Goal: Task Accomplishment & Management: Manage account settings

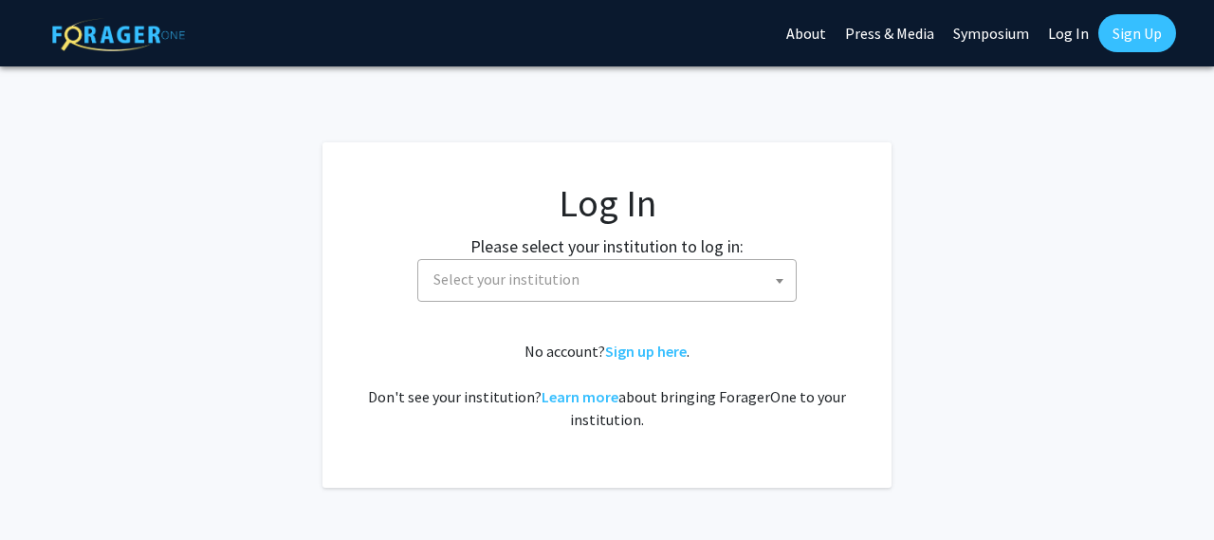
select select
click at [466, 286] on span "Select your institution" at bounding box center [506, 278] width 146 height 19
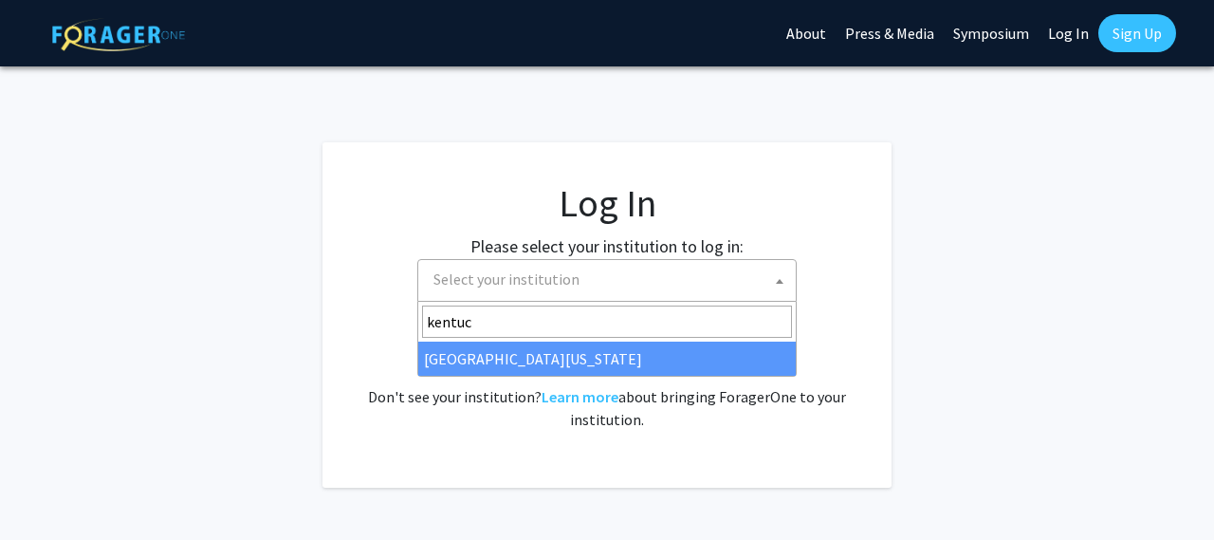
type input "kentuc"
select select "13"
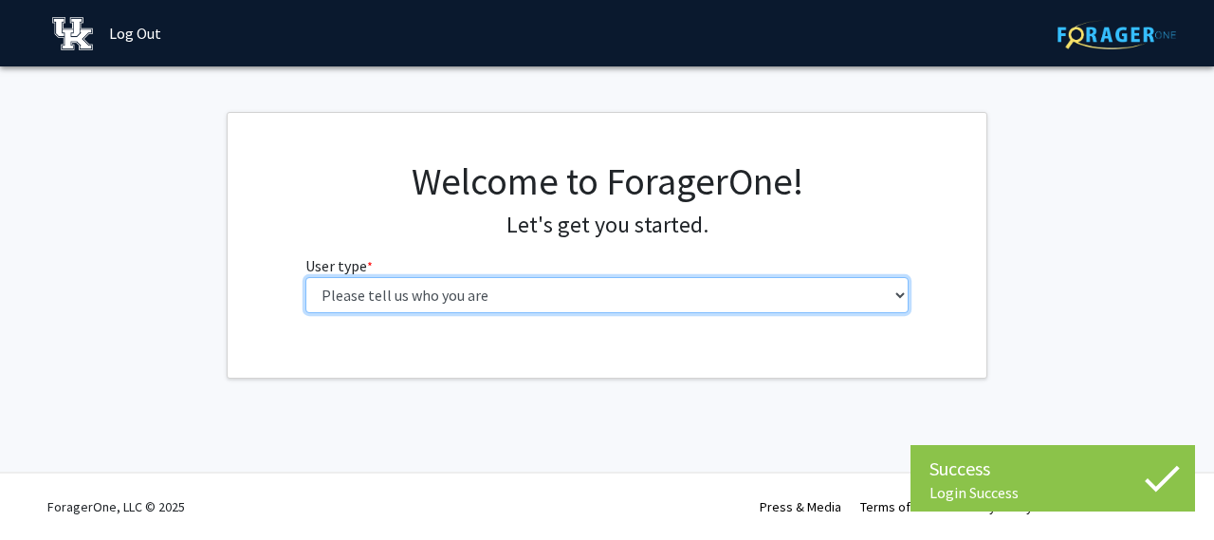
click at [442, 294] on select "Please tell us who you are Undergraduate Student Master's Student Doctoral Cand…" at bounding box center [607, 295] width 604 height 36
select select "6: adminAssistant"
click at [305, 277] on select "Please tell us who you are Undergraduate Student Master's Student Doctoral Cand…" at bounding box center [607, 295] width 604 height 36
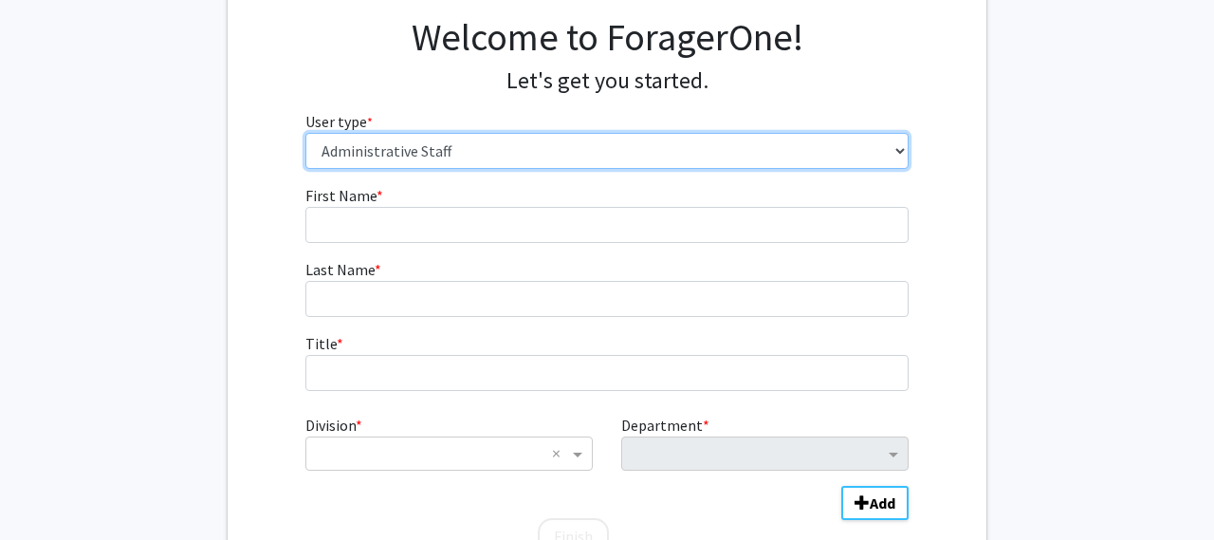
scroll to position [102, 0]
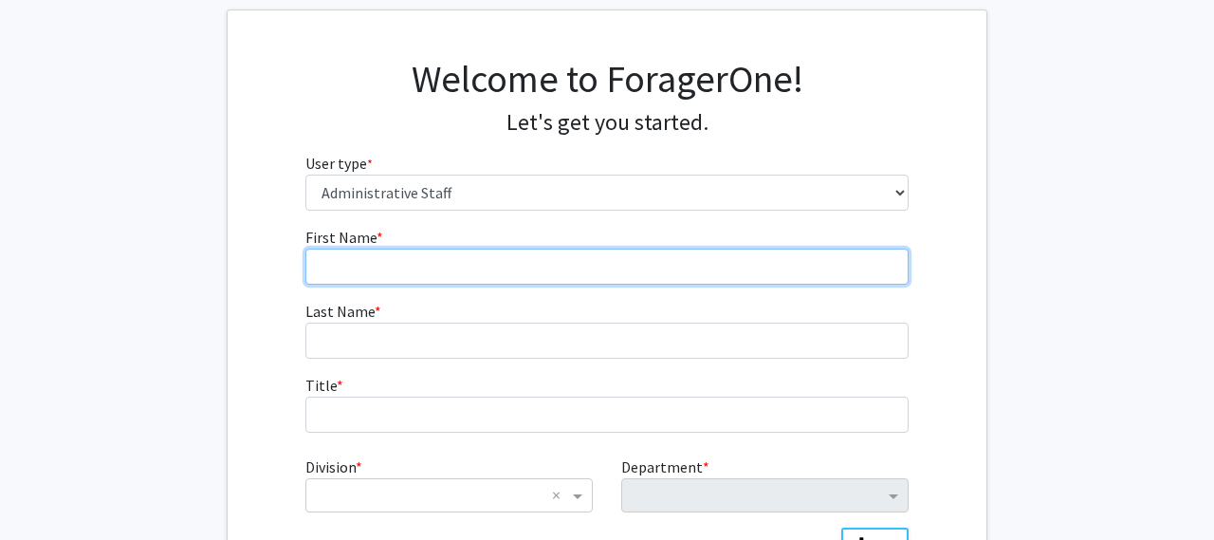
click at [456, 270] on input "First Name * required" at bounding box center [607, 266] width 604 height 36
type input "Ilka"
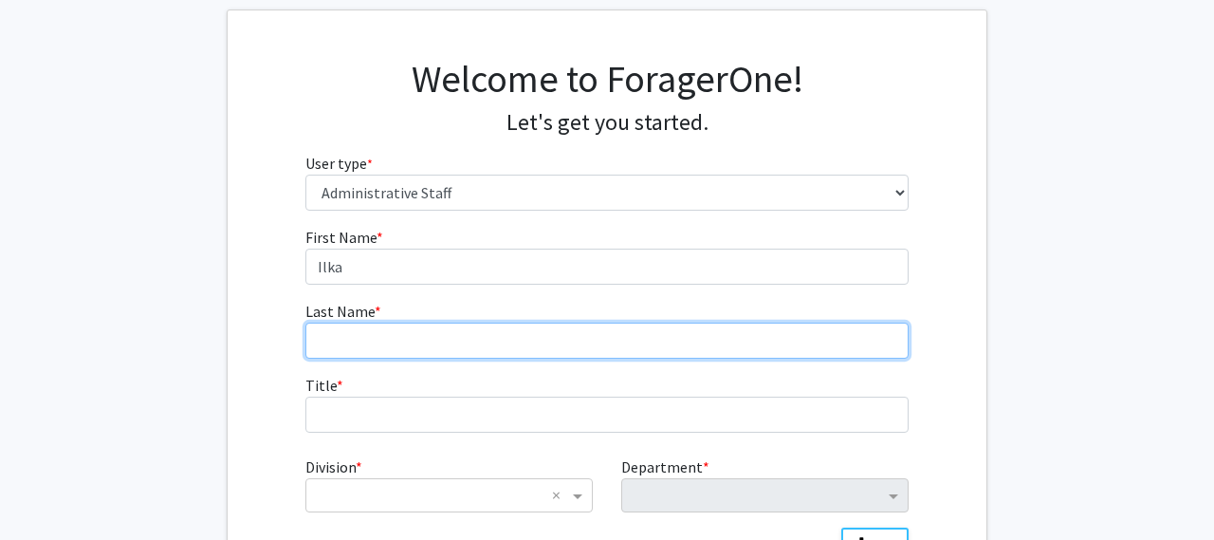
type input "Balk"
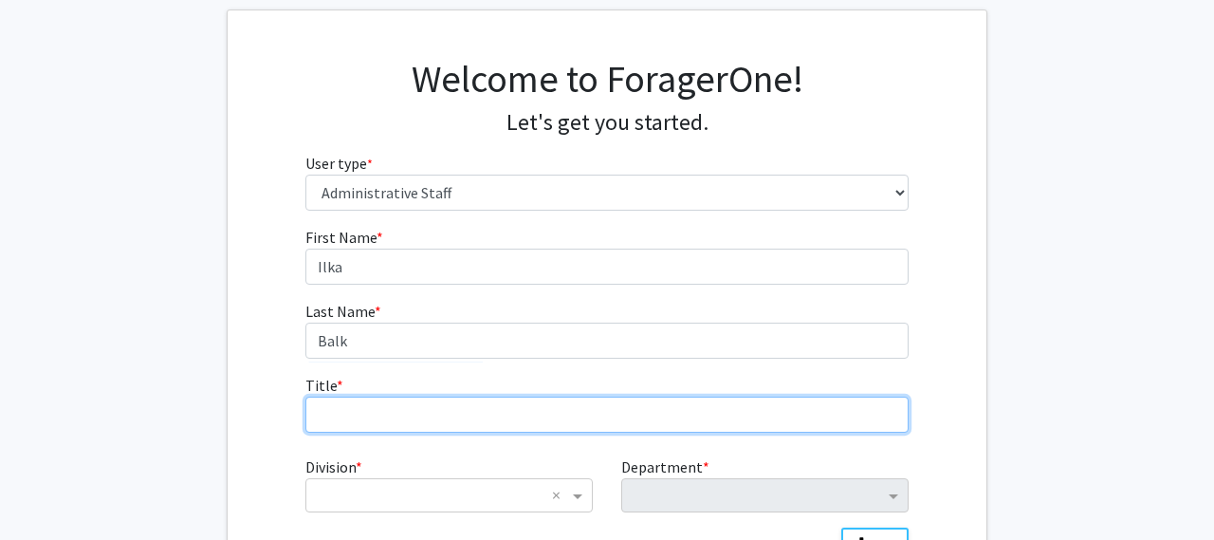
click at [389, 423] on input "Title * required" at bounding box center [607, 414] width 604 height 36
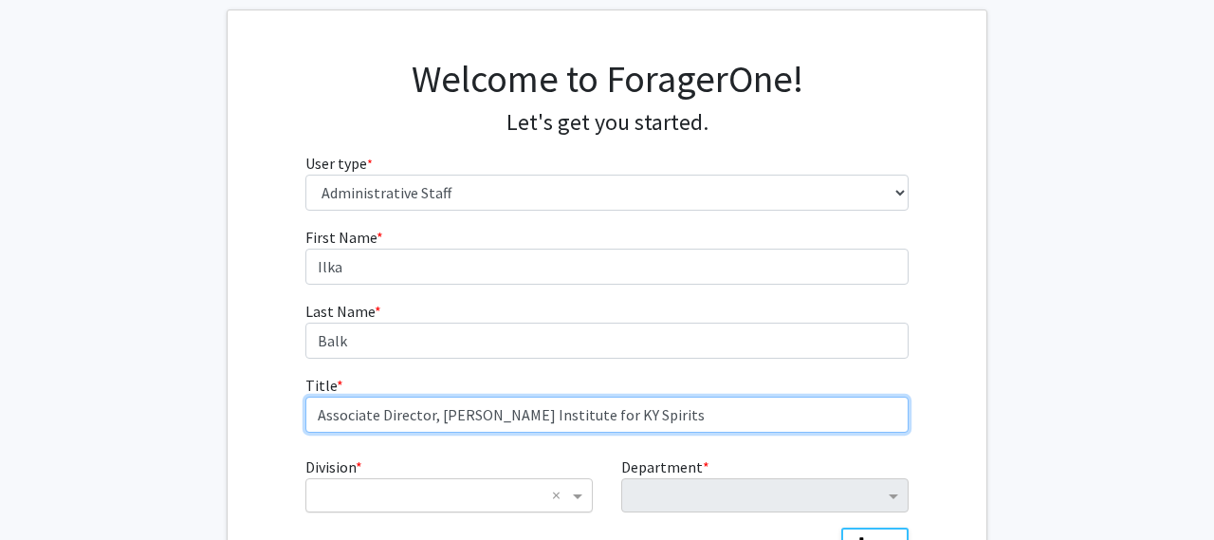
type input "Associate Director, James B. Beam Institute for KY Spirits"
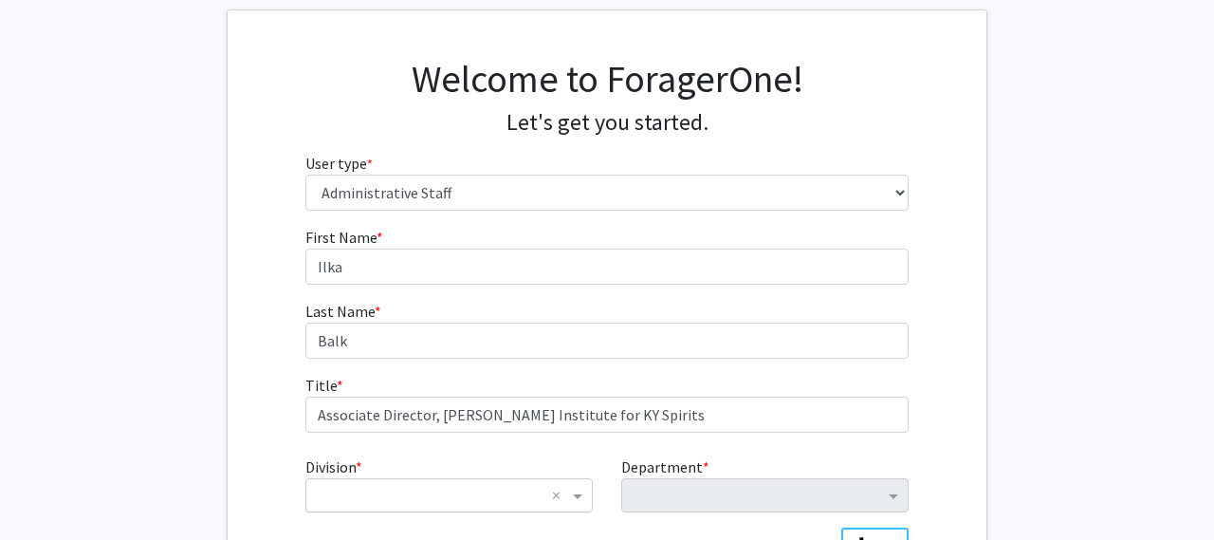
click at [366, 501] on input "Division" at bounding box center [430, 495] width 229 height 23
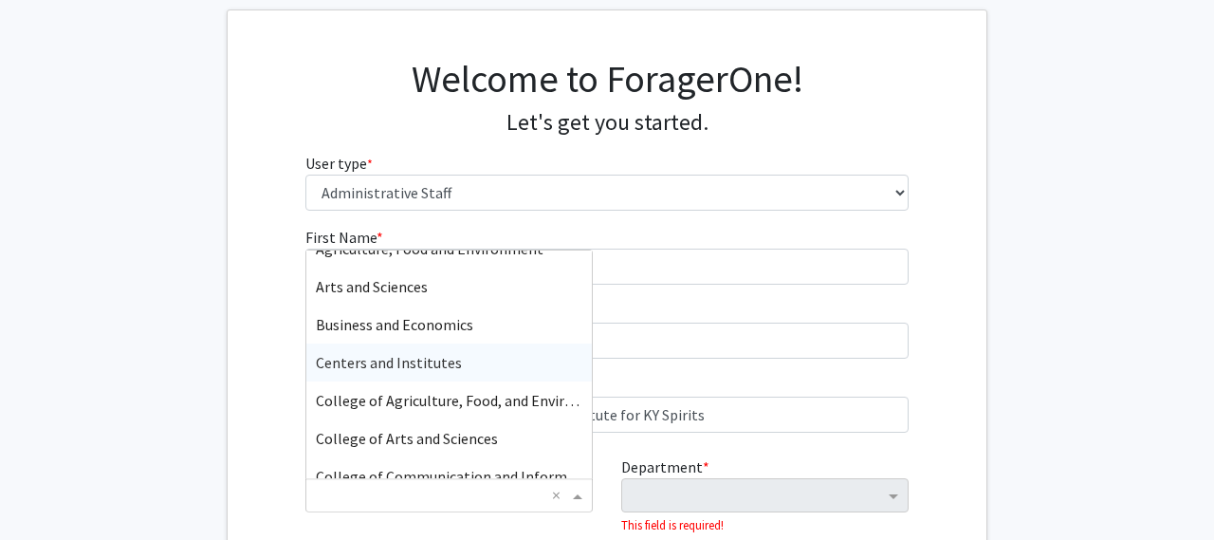
scroll to position [66, 0]
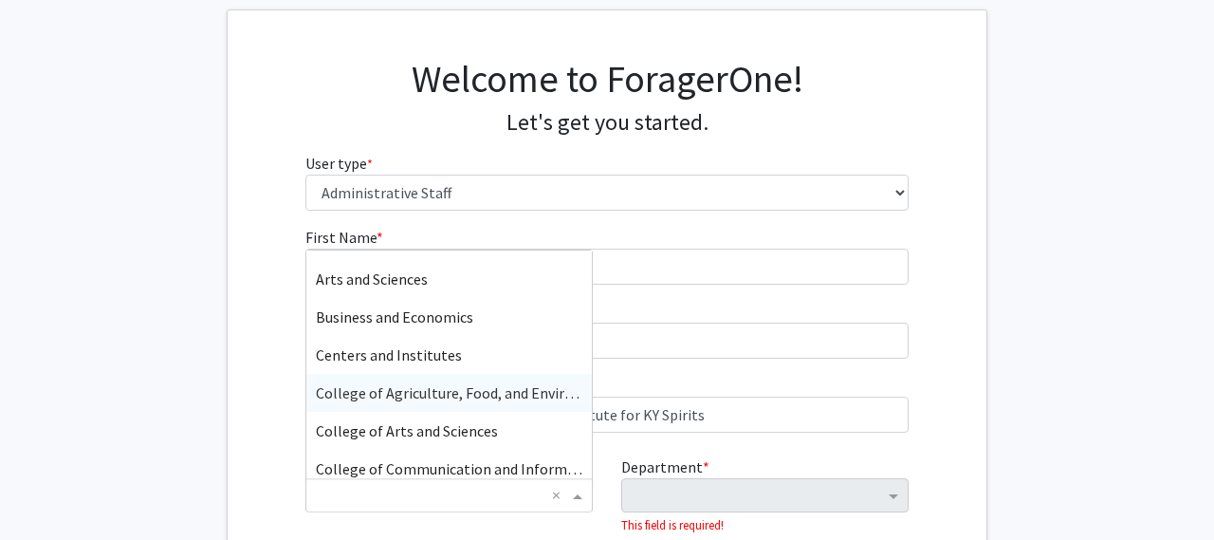
click at [392, 400] on span "College of Agriculture, Food, and Environment" at bounding box center [467, 392] width 302 height 19
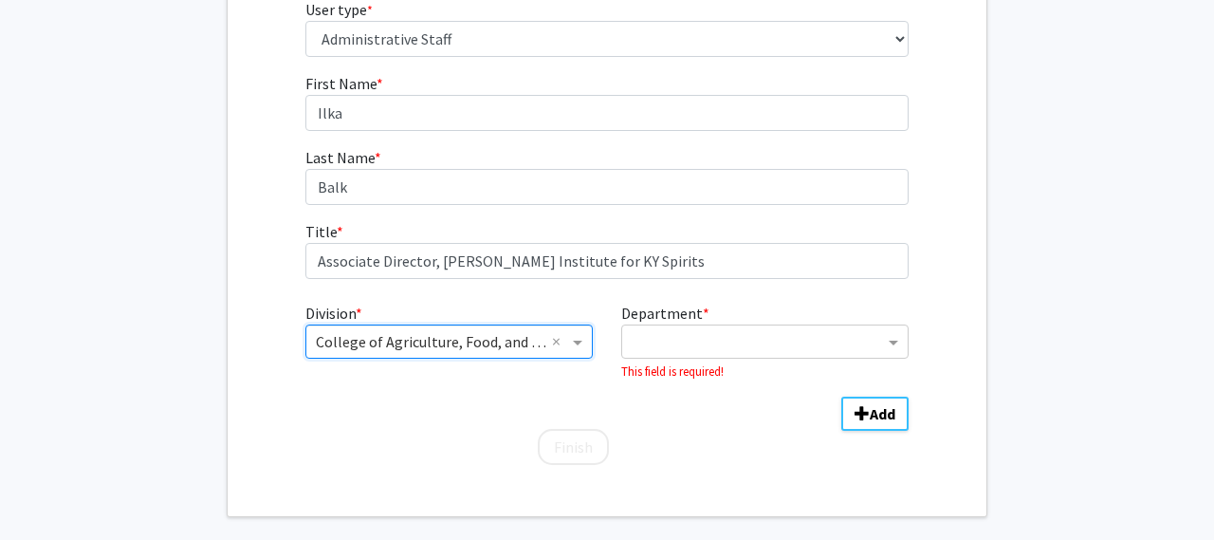
scroll to position [273, 0]
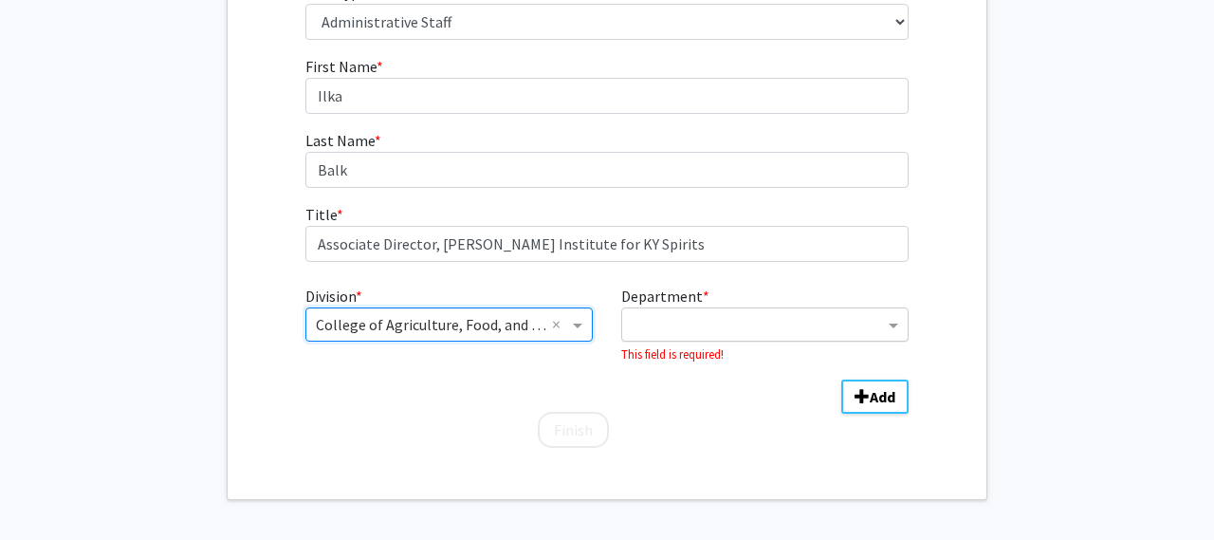
click at [719, 322] on input "Department" at bounding box center [758, 325] width 252 height 23
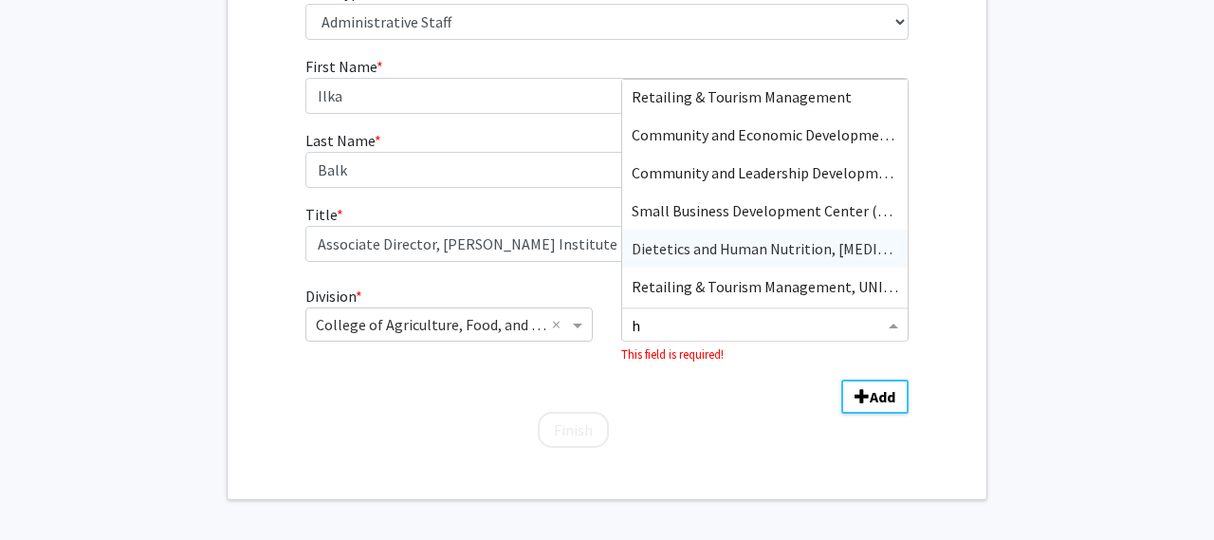
scroll to position [0, 0]
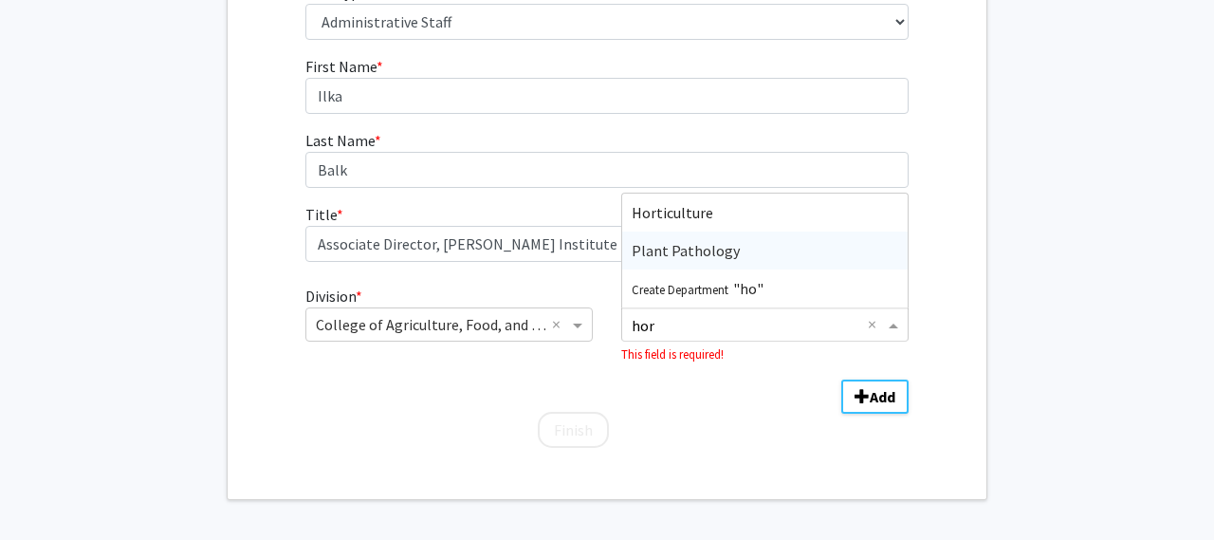
type input "hort"
click at [683, 241] on span "Horticulture" at bounding box center [673, 250] width 82 height 19
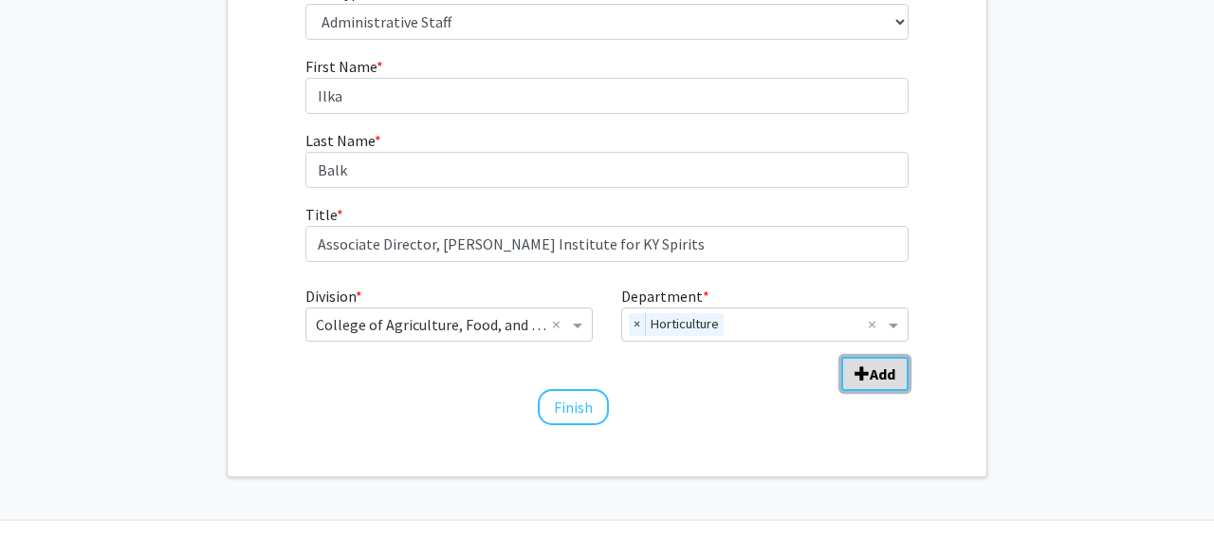
click at [864, 374] on span "Add Division/Department" at bounding box center [861, 373] width 15 height 15
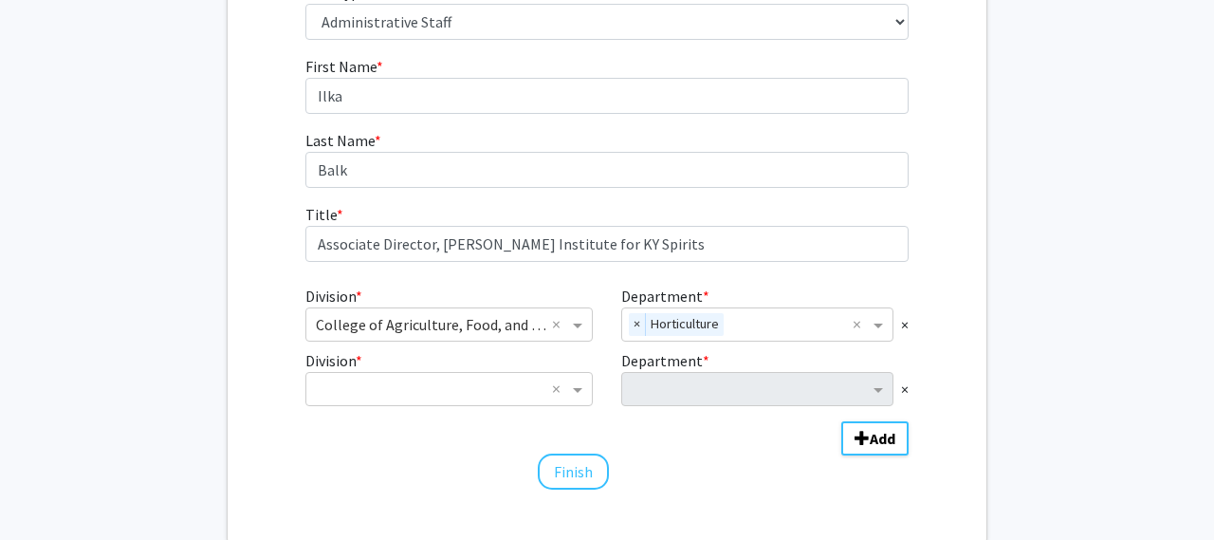
click at [900, 383] on div "×" at bounding box center [764, 389] width 287 height 34
click at [908, 388] on span "×" at bounding box center [905, 388] width 8 height 23
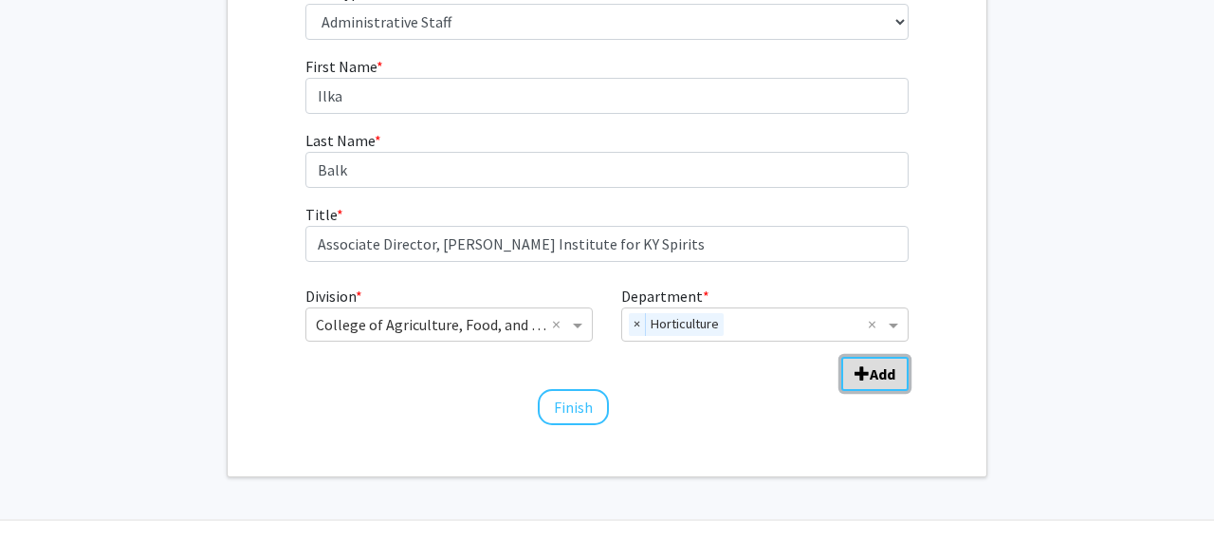
click at [862, 375] on span "Add Division/Department" at bounding box center [861, 373] width 15 height 15
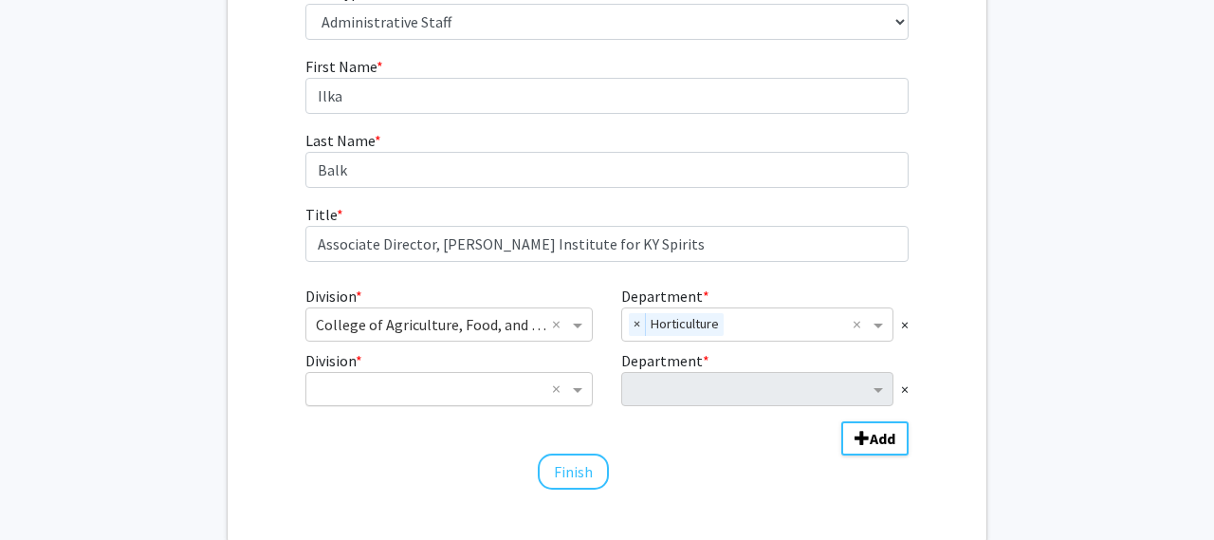
click at [416, 391] on input "Division" at bounding box center [430, 388] width 229 height 23
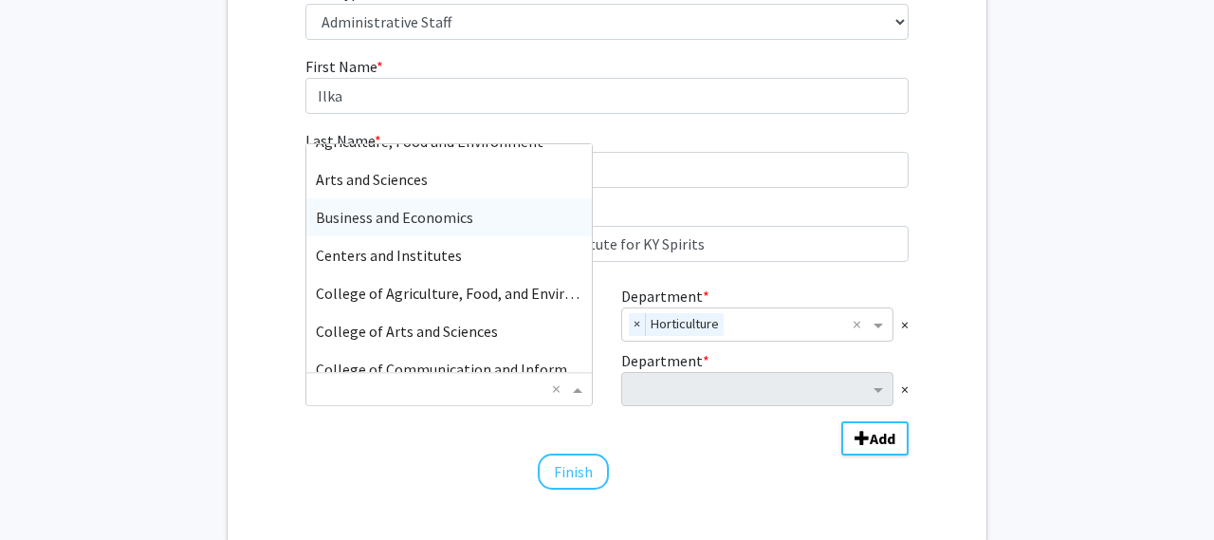
scroll to position [79, 0]
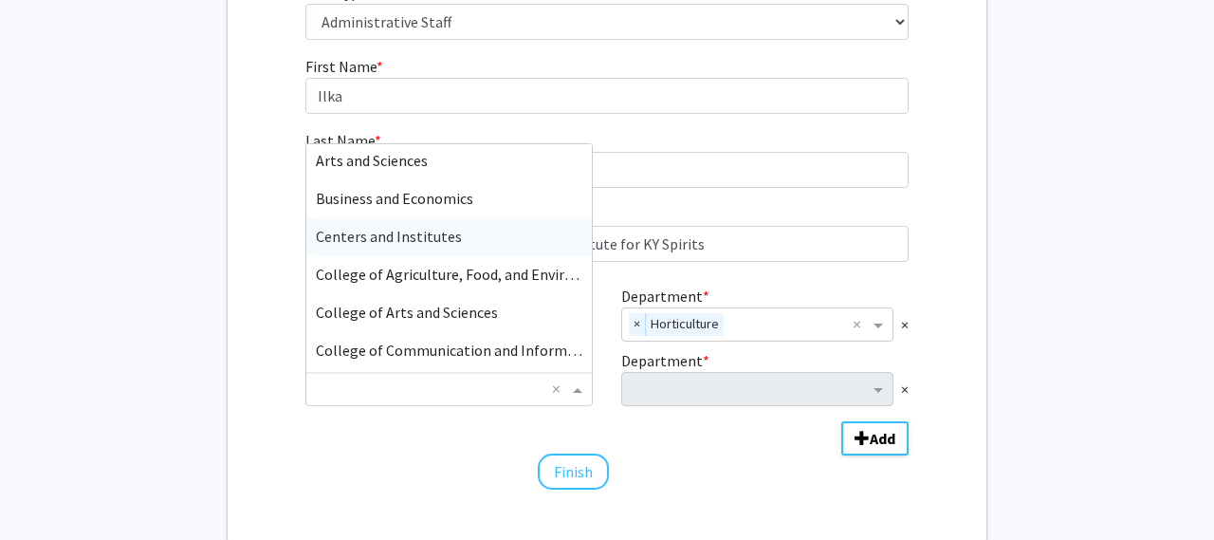
click at [415, 232] on span "Centers and Institutes" at bounding box center [389, 236] width 146 height 19
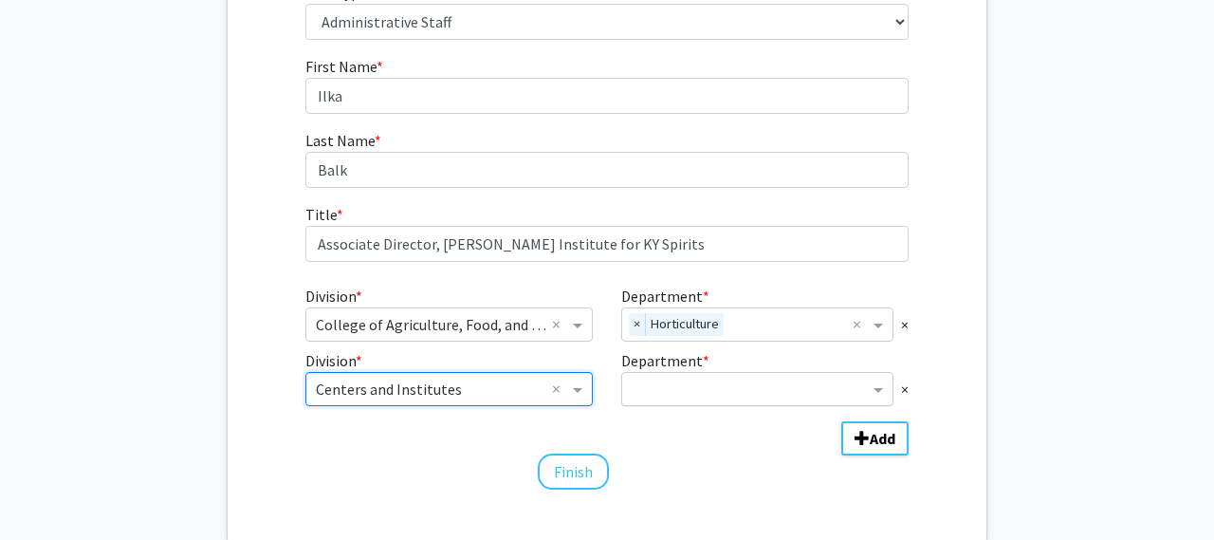
click at [670, 396] on input "Department" at bounding box center [750, 389] width 237 height 23
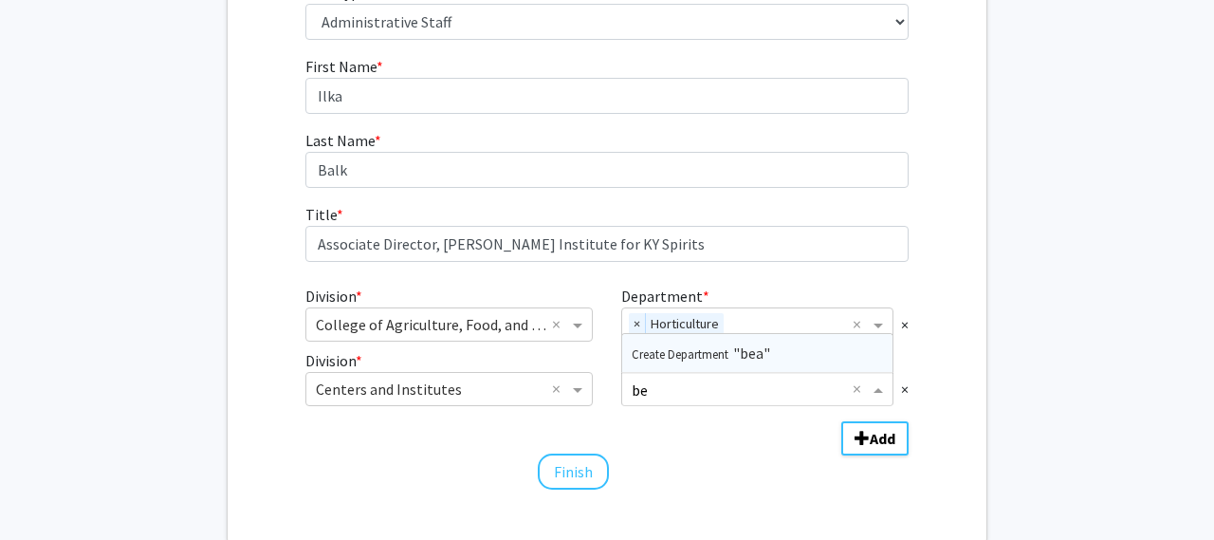
type input "b"
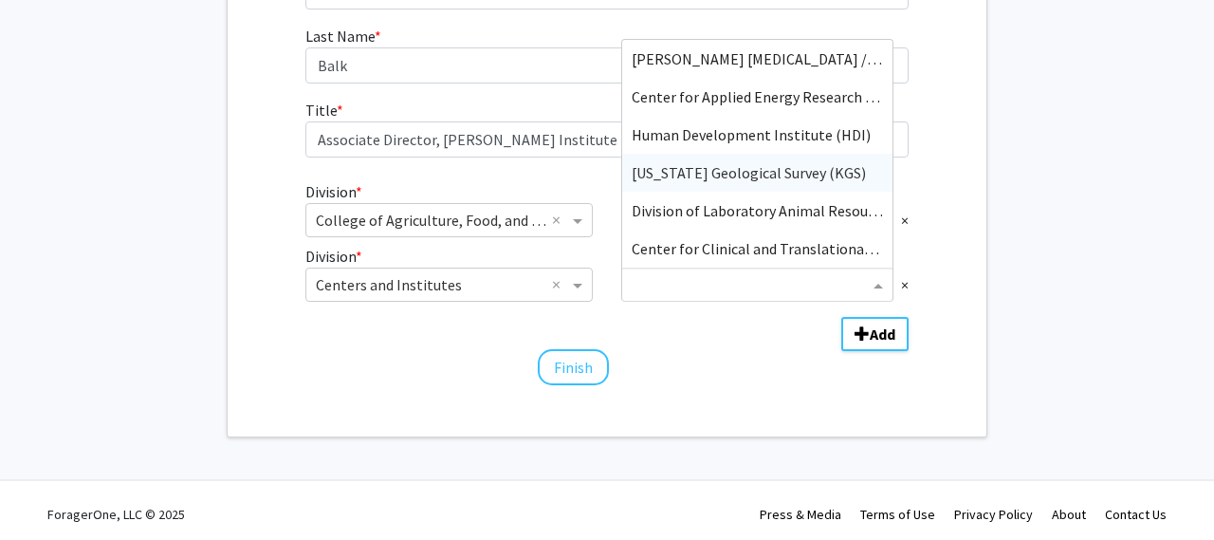
scroll to position [377, 0]
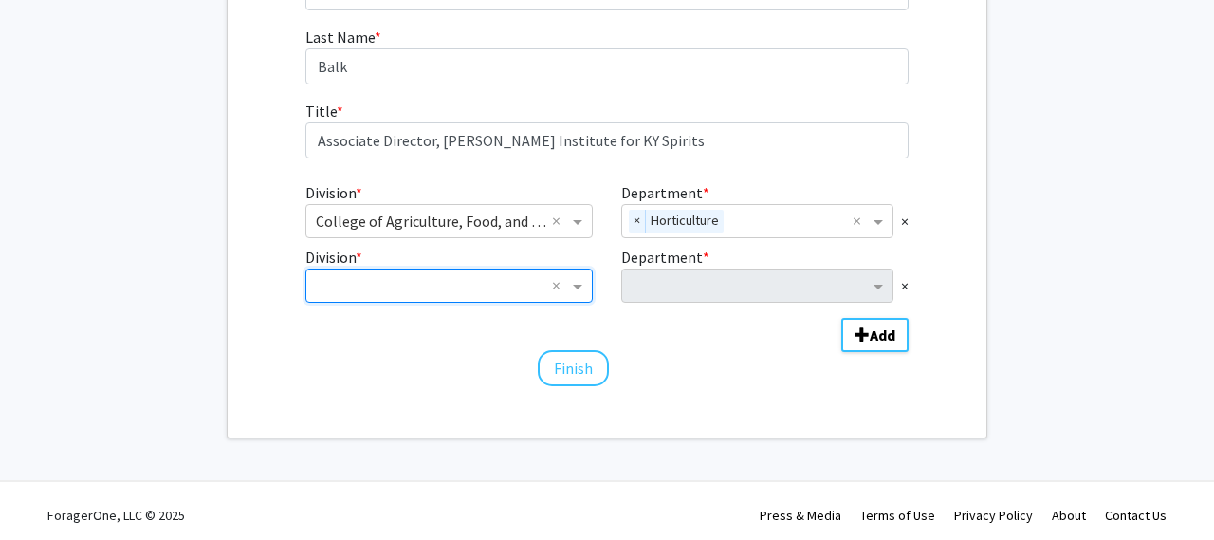
click at [464, 280] on input "Division" at bounding box center [430, 285] width 229 height 23
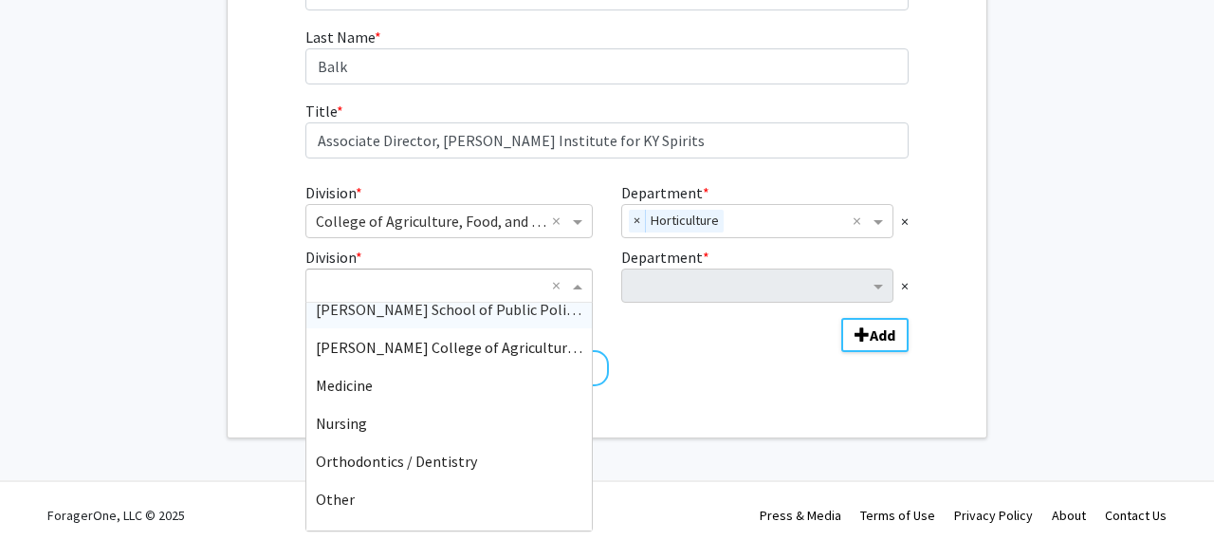
scroll to position [1043, 0]
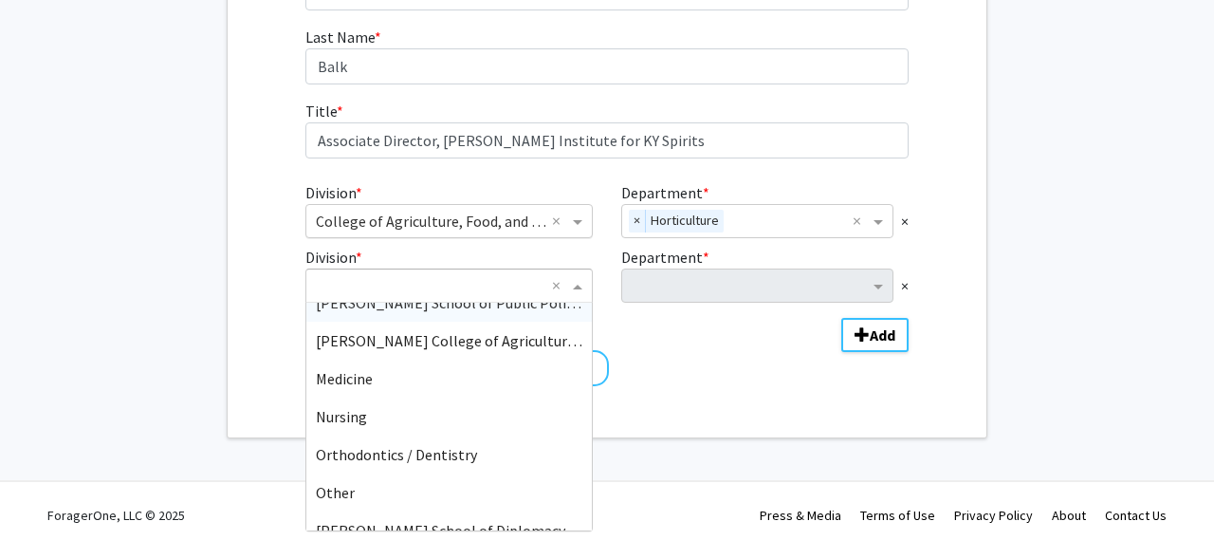
click at [521, 222] on input "Division" at bounding box center [430, 221] width 229 height 23
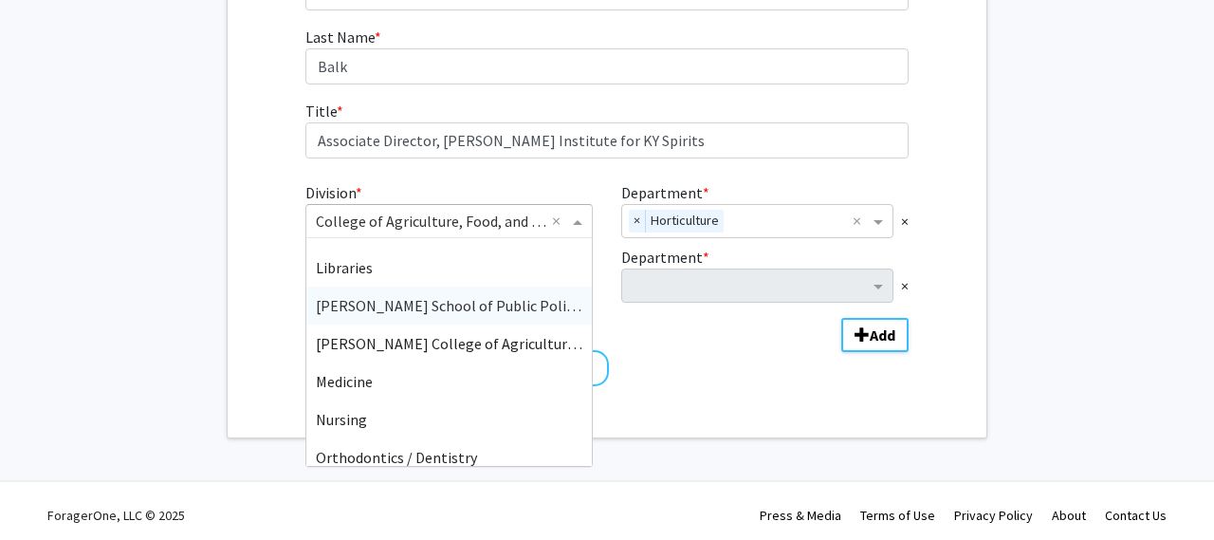
scroll to position [942, 0]
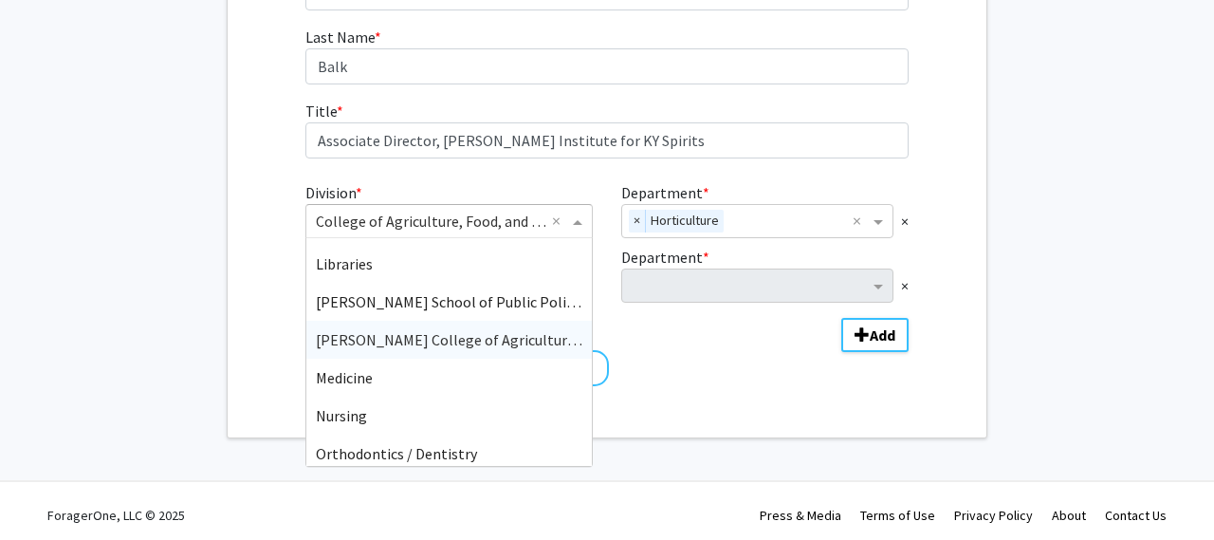
click at [438, 344] on span "Martin-Gatton College of Agriculture, Food and Environment" at bounding box center [522, 339] width 413 height 19
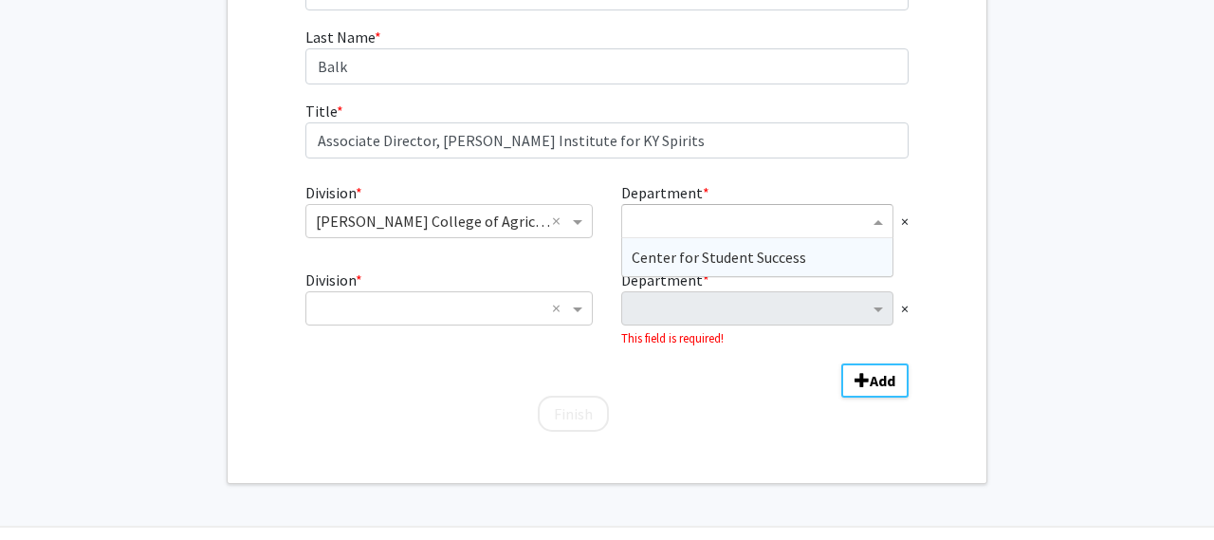
click at [652, 213] on input "Department" at bounding box center [750, 222] width 237 height 23
click at [649, 222] on input "horticulture" at bounding box center [742, 222] width 221 height 23
type input "James B. Beam Institute"
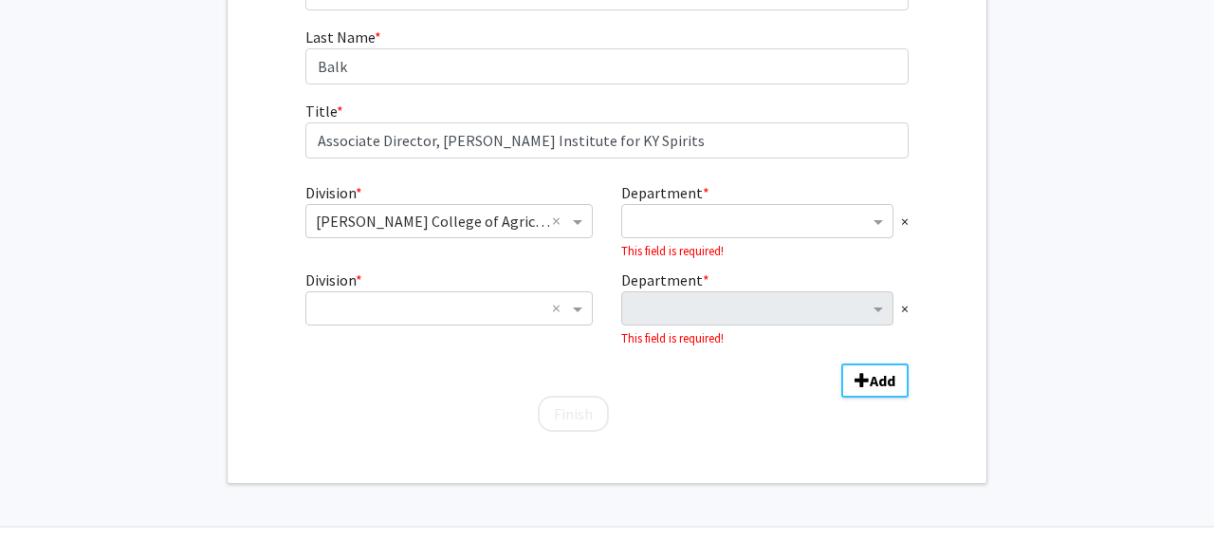
click at [579, 251] on div "Division * × Martin-Gatton College of Agriculture, Food and Environment ×" at bounding box center [449, 221] width 316 height 80
click at [653, 218] on input "Department" at bounding box center [750, 222] width 237 height 23
click at [500, 261] on div "Division * × × Department * × This field is required!" at bounding box center [607, 304] width 604 height 87
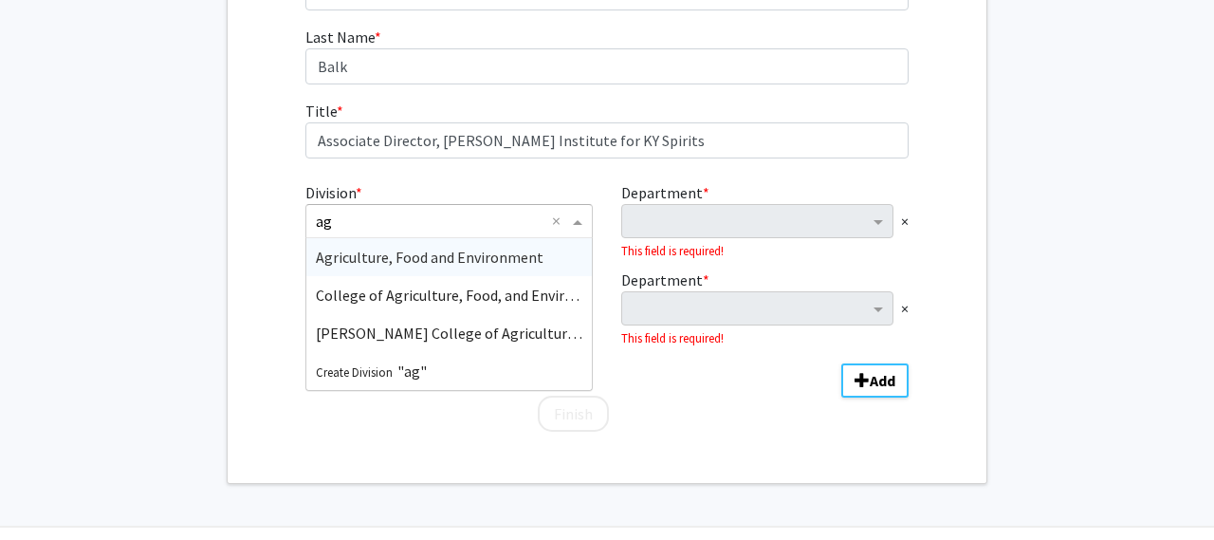
type input "agr"
click at [453, 249] on span "Agriculture, Food and Environment" at bounding box center [430, 257] width 228 height 19
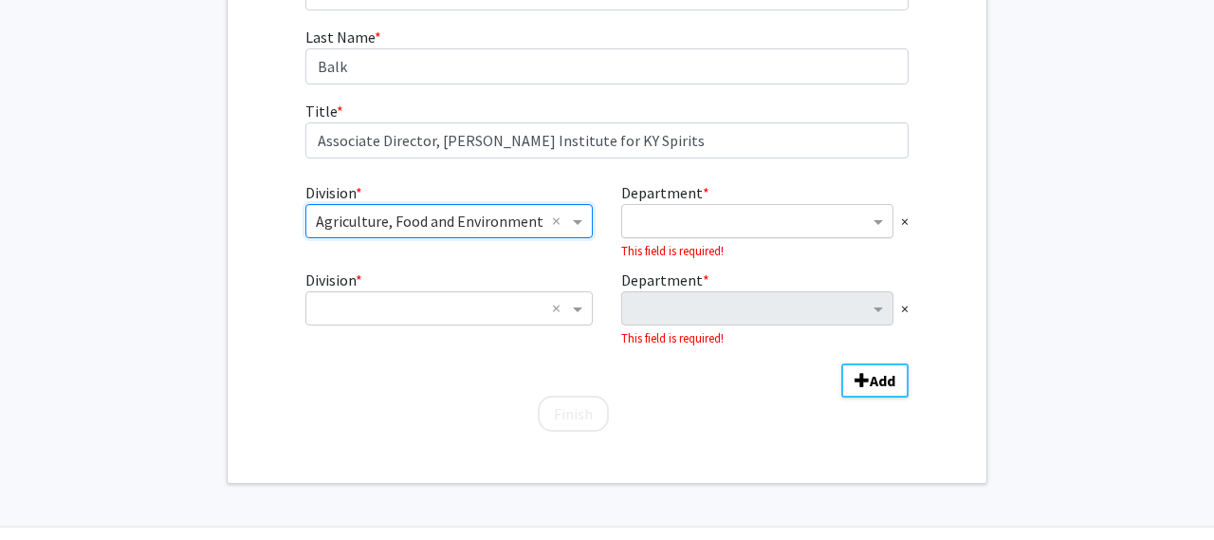
click at [693, 217] on input "Department" at bounding box center [750, 222] width 237 height 23
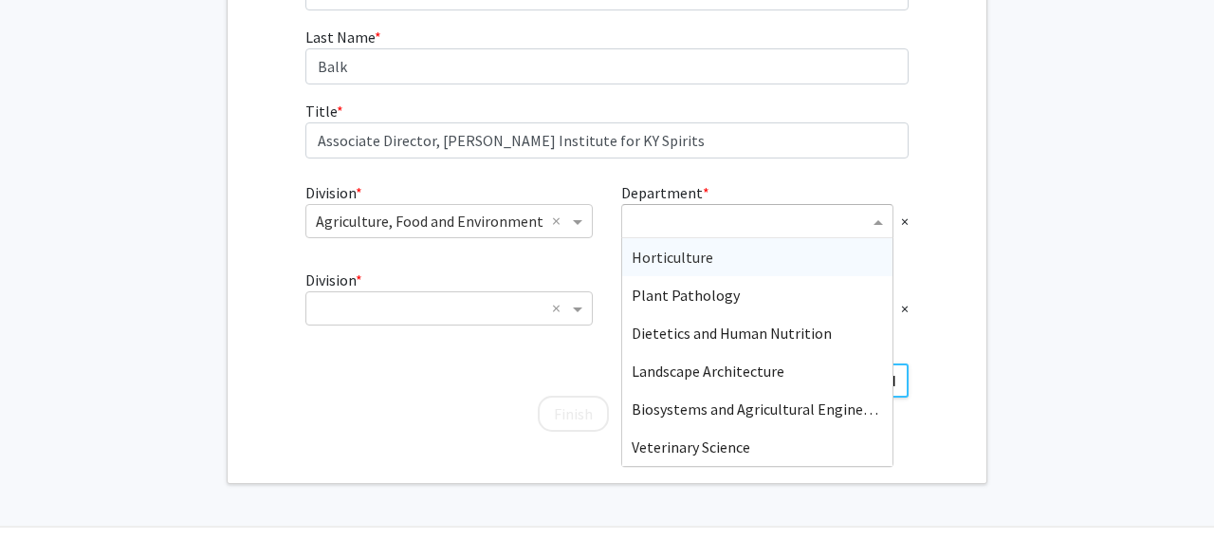
type input "h"
click at [668, 266] on div "Horticulture" at bounding box center [757, 257] width 270 height 38
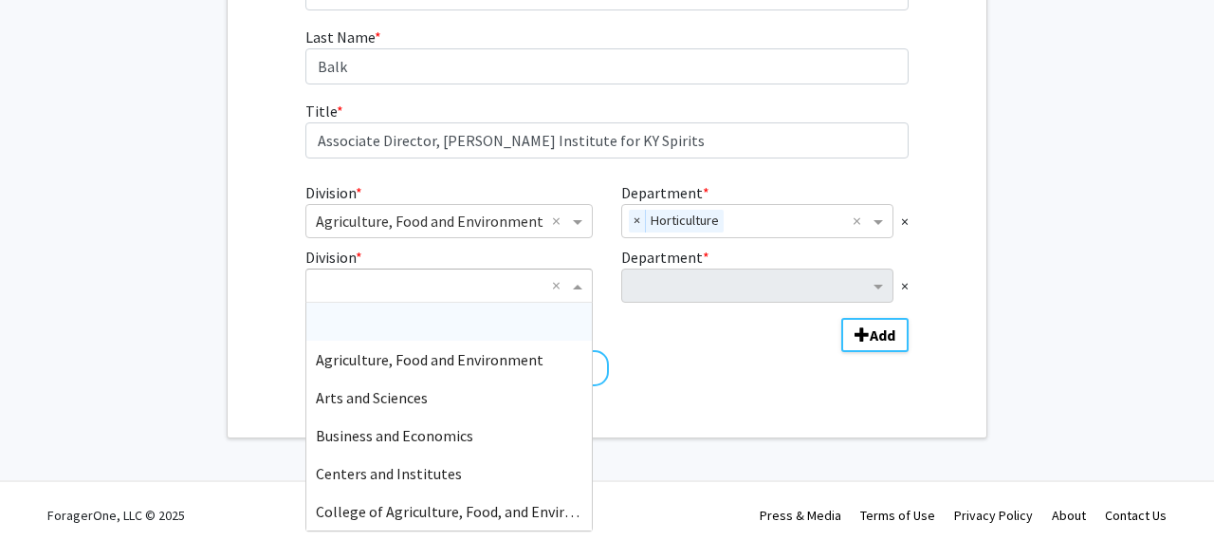
click at [512, 285] on input "Division" at bounding box center [430, 285] width 229 height 23
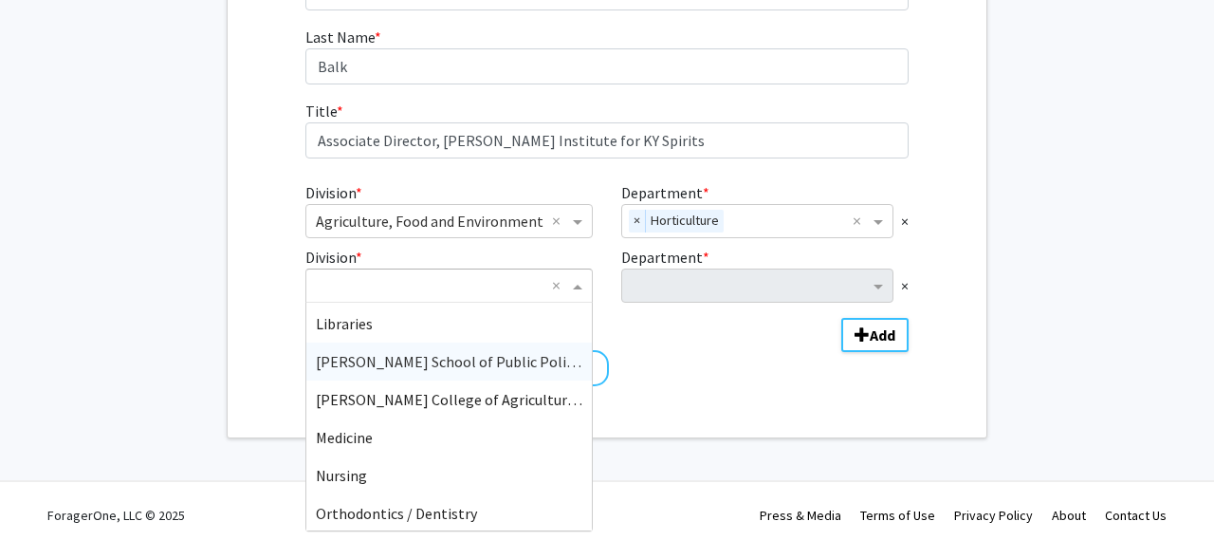
scroll to position [990, 0]
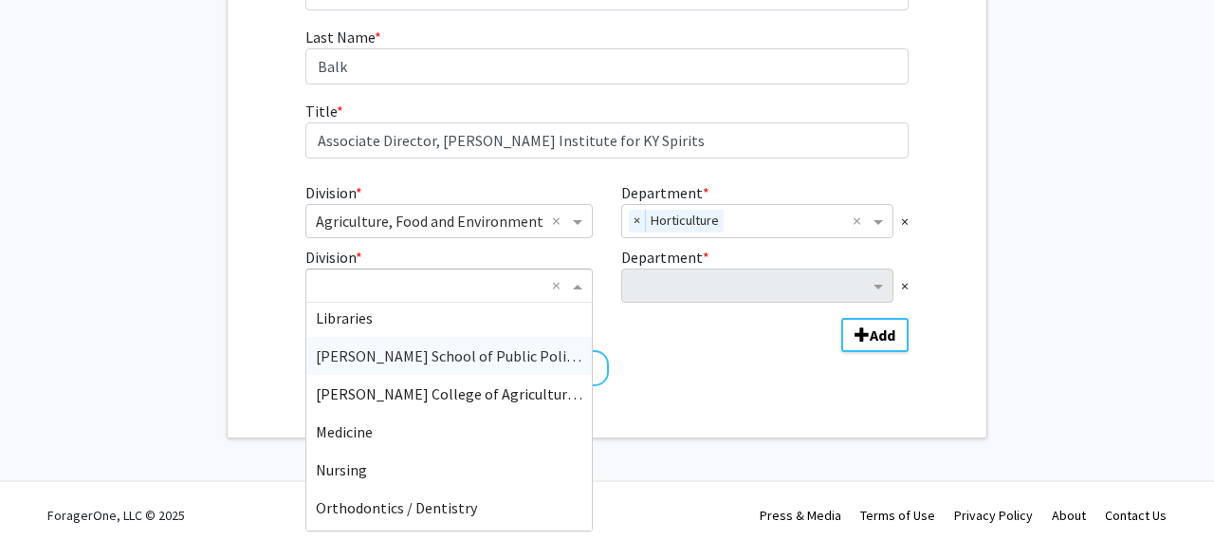
click at [473, 352] on span "Martin School of Public Policy and Administration" at bounding box center [512, 355] width 393 height 19
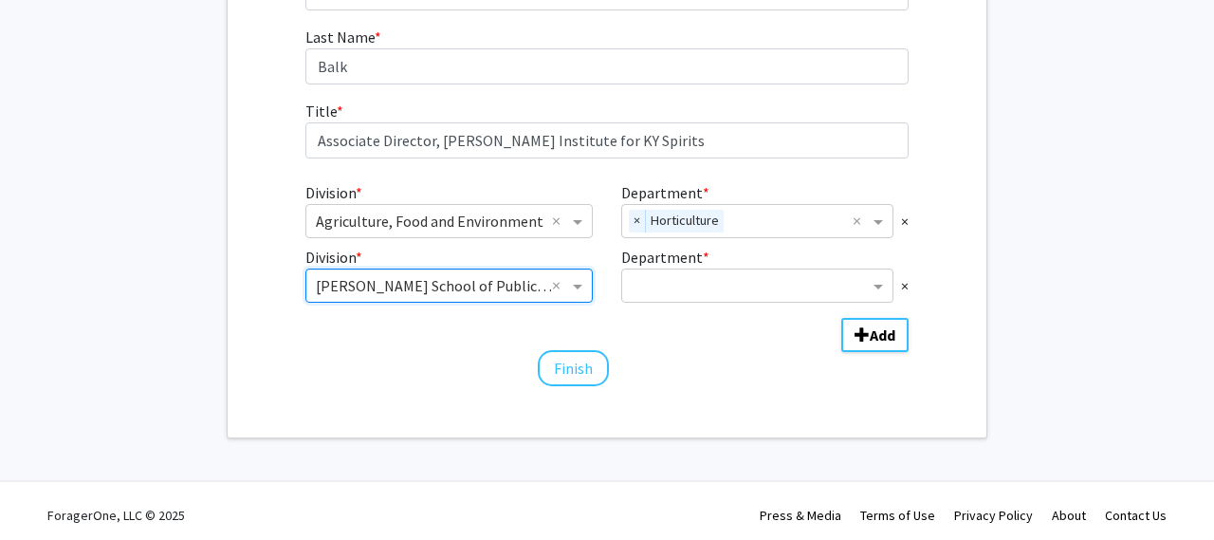
click at [527, 280] on input "Division" at bounding box center [430, 285] width 229 height 23
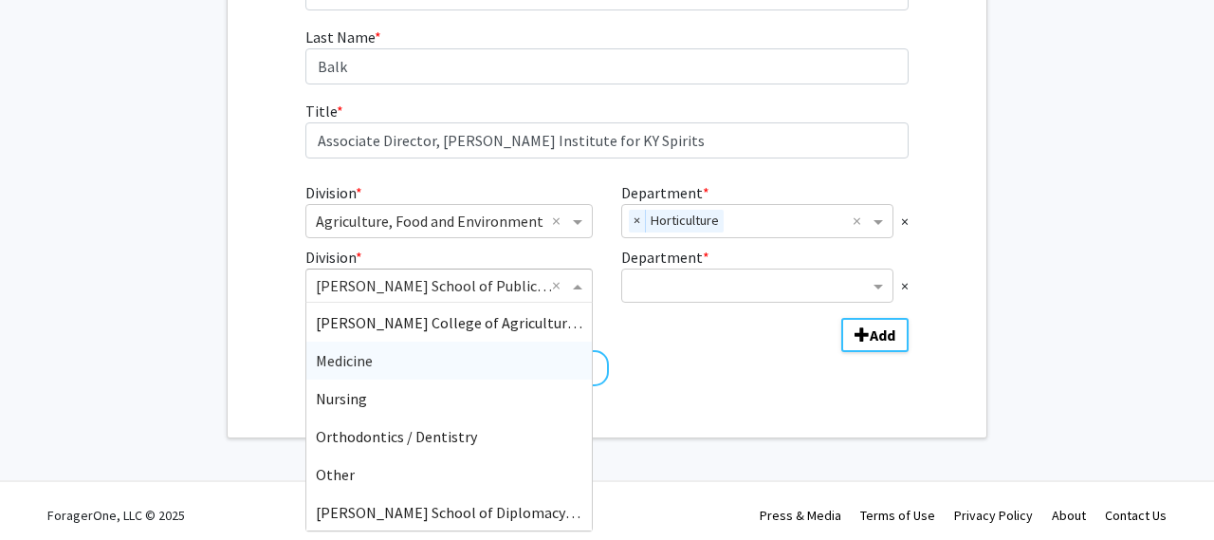
scroll to position [1027, 0]
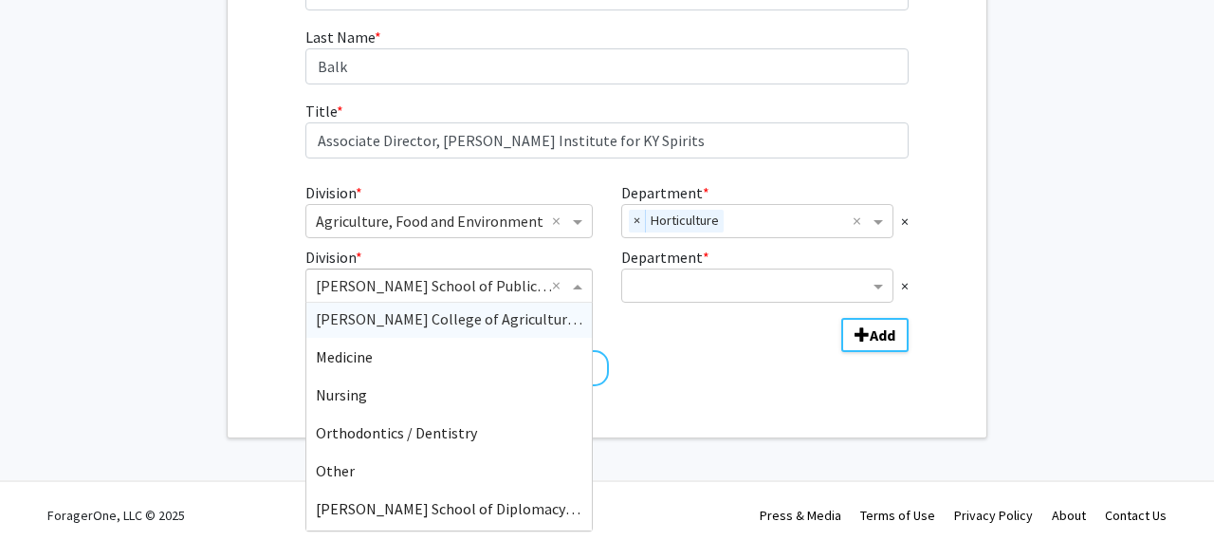
click at [480, 328] on div "Martin-Gatton College of Agriculture, Food and Environment" at bounding box center [448, 319] width 285 height 38
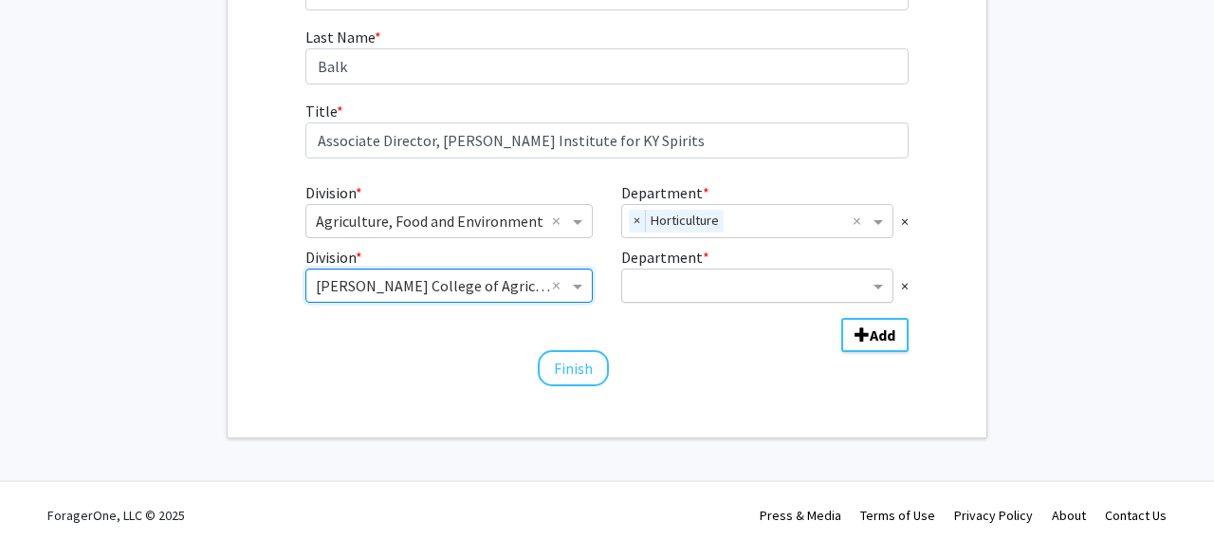
click at [657, 276] on input "Department" at bounding box center [750, 286] width 237 height 23
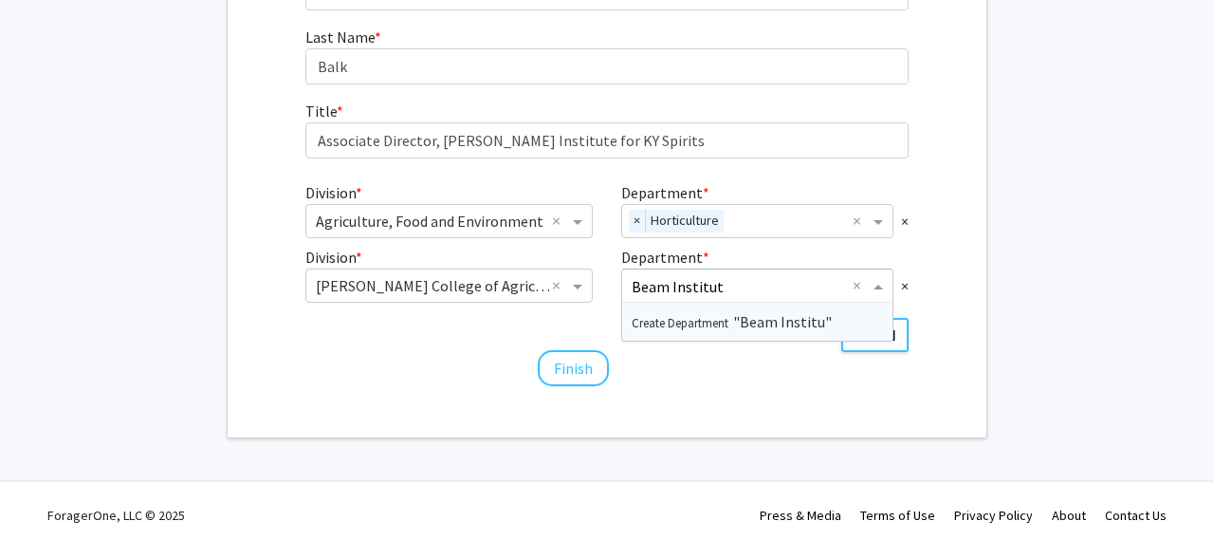
type input "Beam Institute"
click at [710, 318] on span "Create Department" at bounding box center [682, 322] width 101 height 15
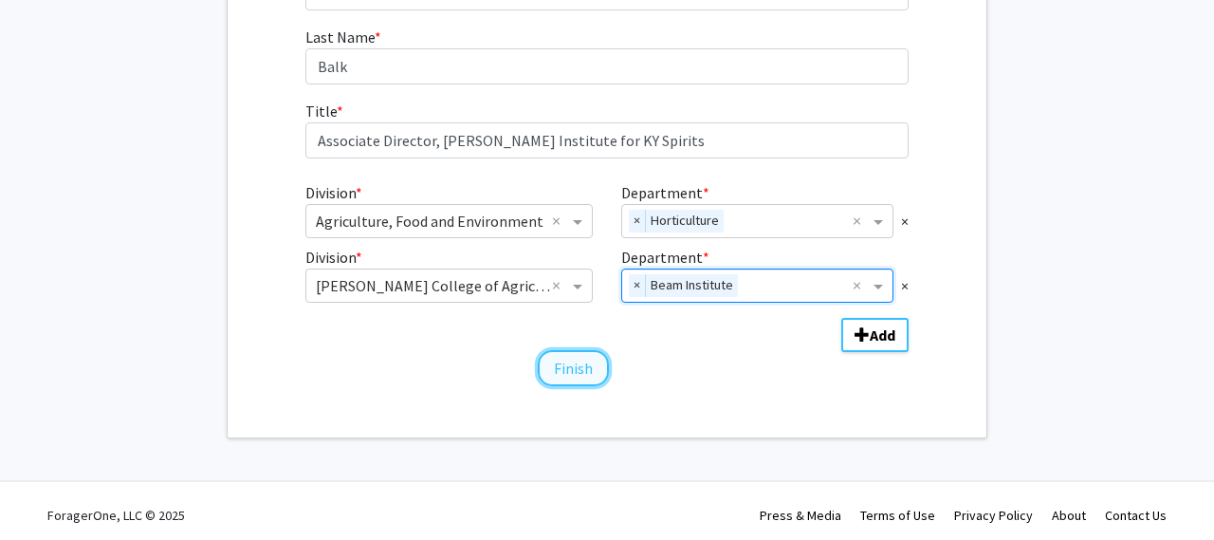
click at [586, 377] on button "Finish" at bounding box center [573, 368] width 71 height 36
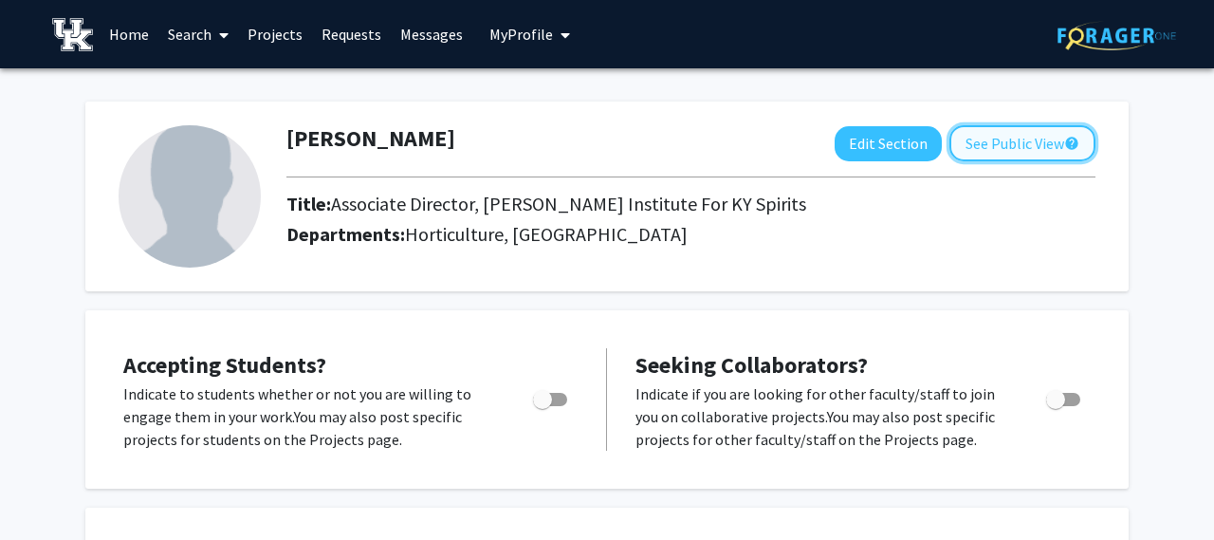
click at [1003, 145] on button "See Public View help" at bounding box center [1022, 143] width 146 height 36
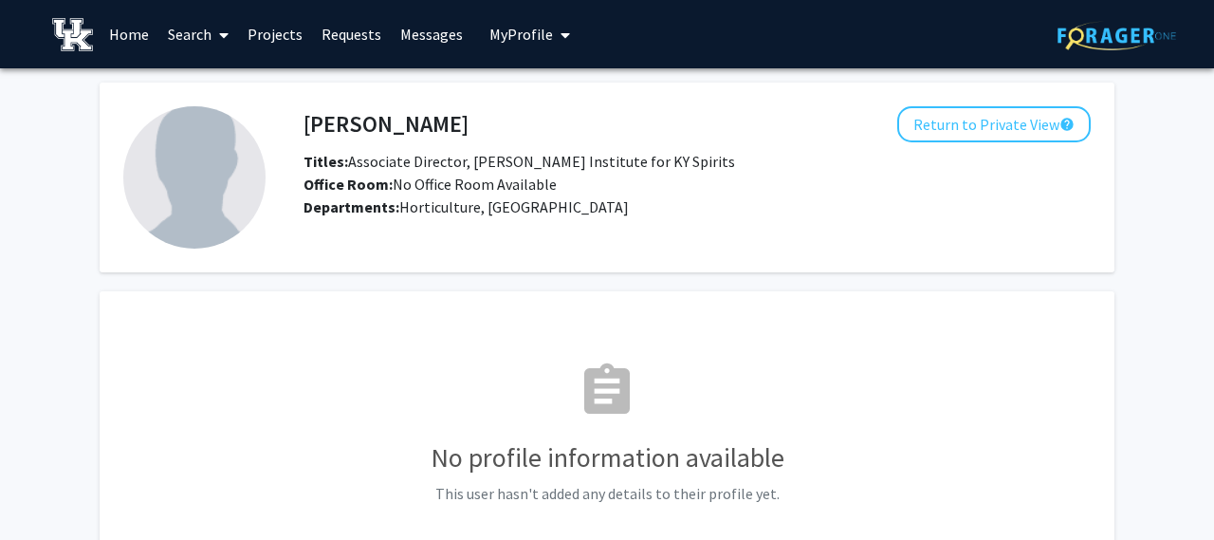
click at [259, 29] on link "Projects" at bounding box center [275, 34] width 74 height 66
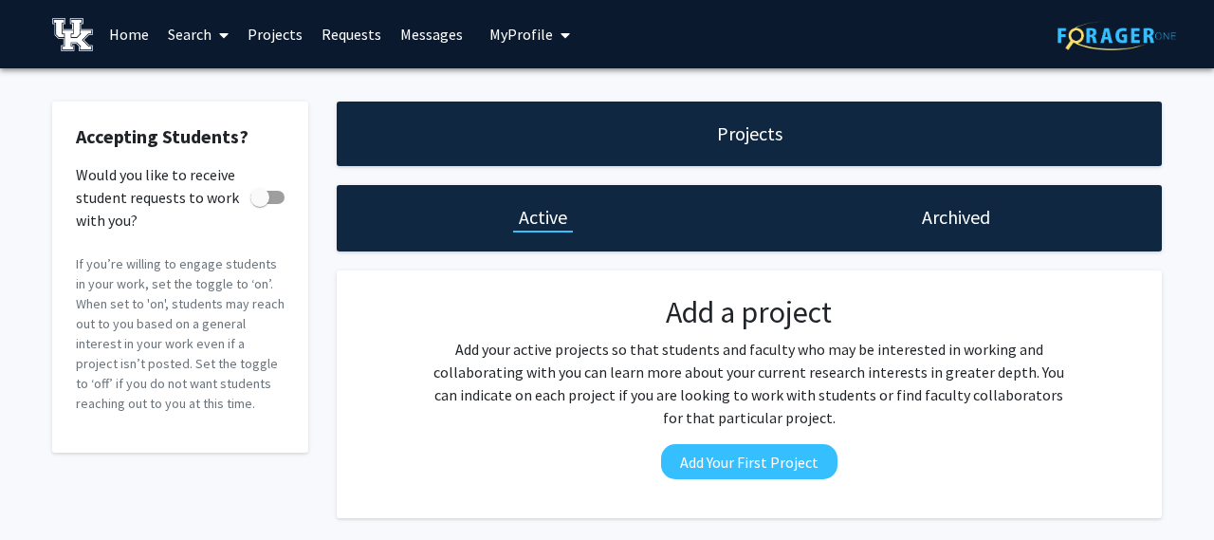
click at [501, 41] on span "My Profile" at bounding box center [521, 34] width 64 height 19
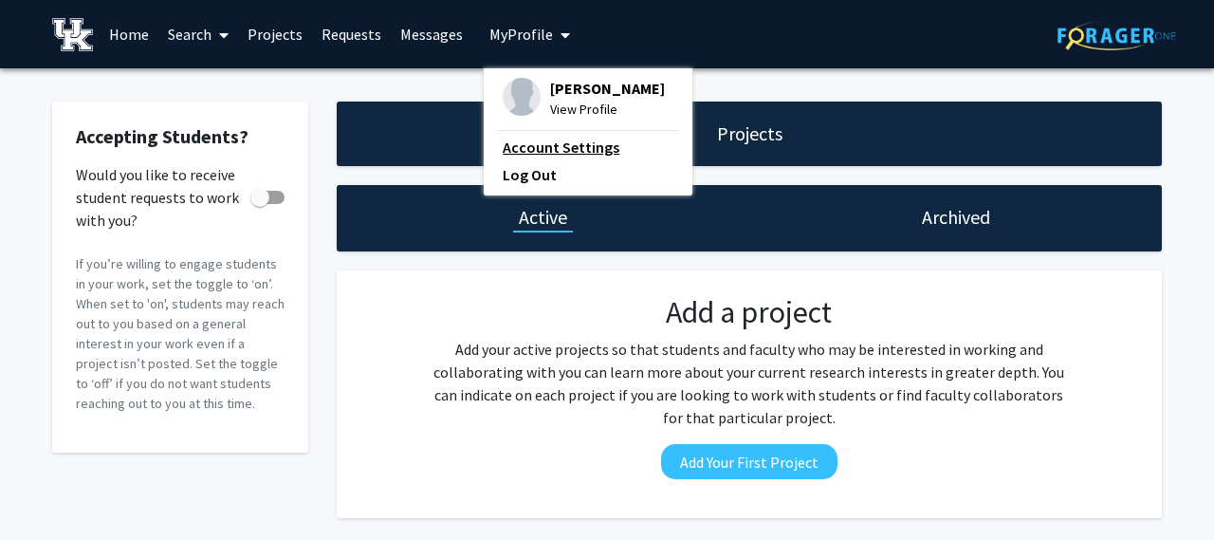
click at [506, 139] on link "Account Settings" at bounding box center [588, 147] width 171 height 23
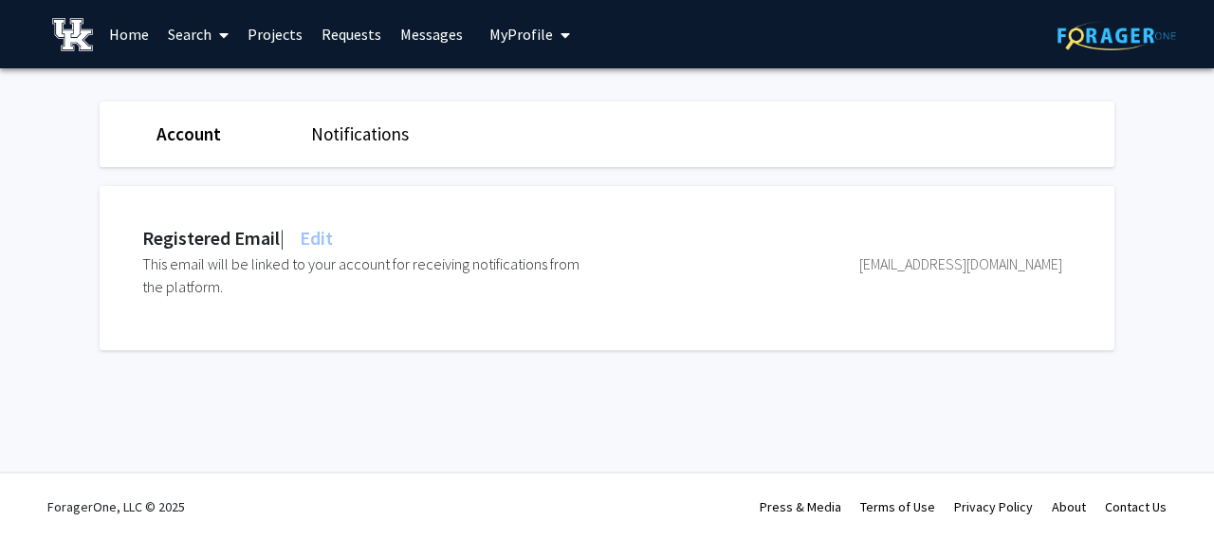
click at [533, 32] on span "My Profile" at bounding box center [521, 34] width 64 height 19
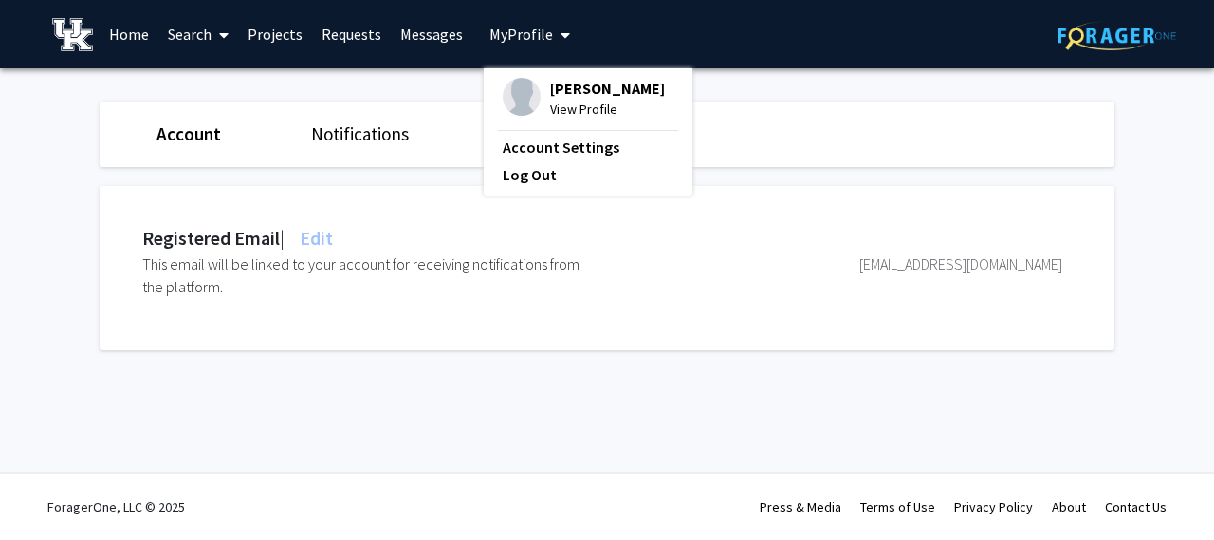
click at [560, 103] on span "View Profile" at bounding box center [607, 109] width 115 height 21
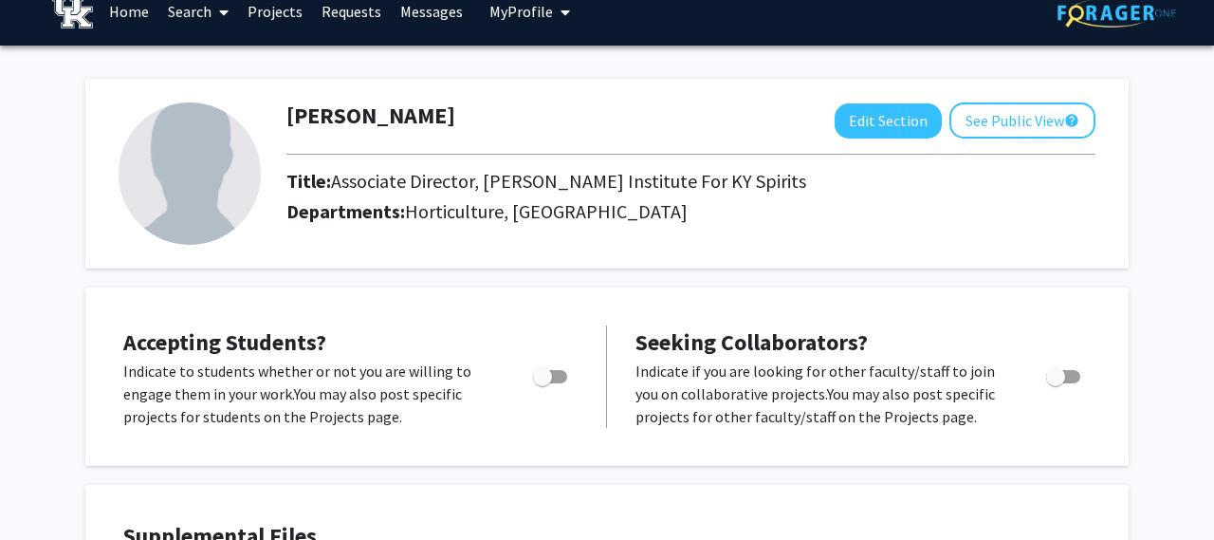
scroll to position [21, 0]
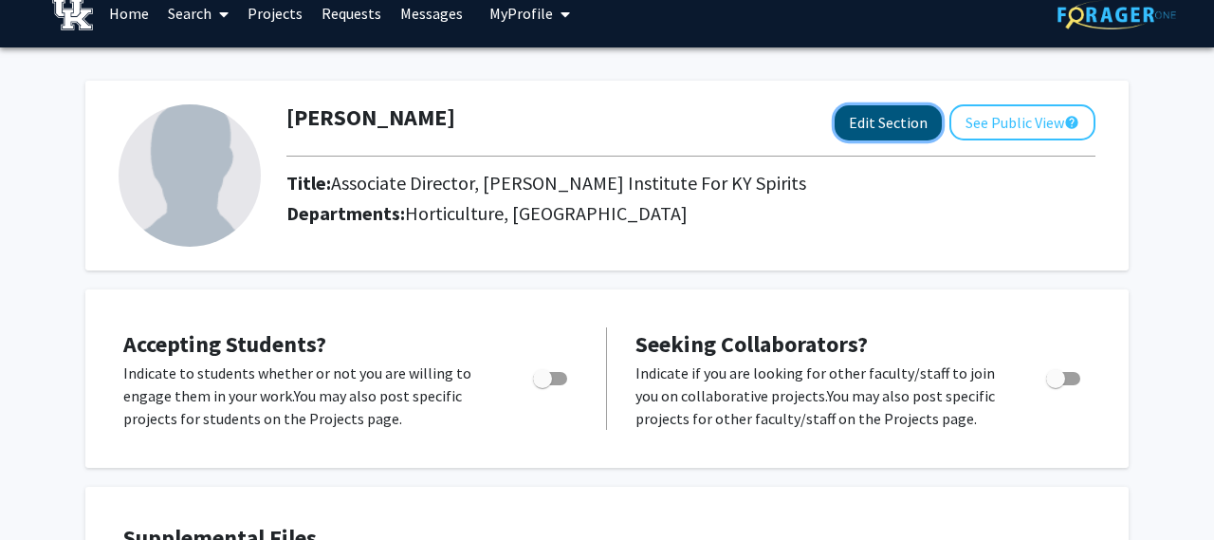
click at [841, 128] on button "Edit Section" at bounding box center [888, 122] width 107 height 35
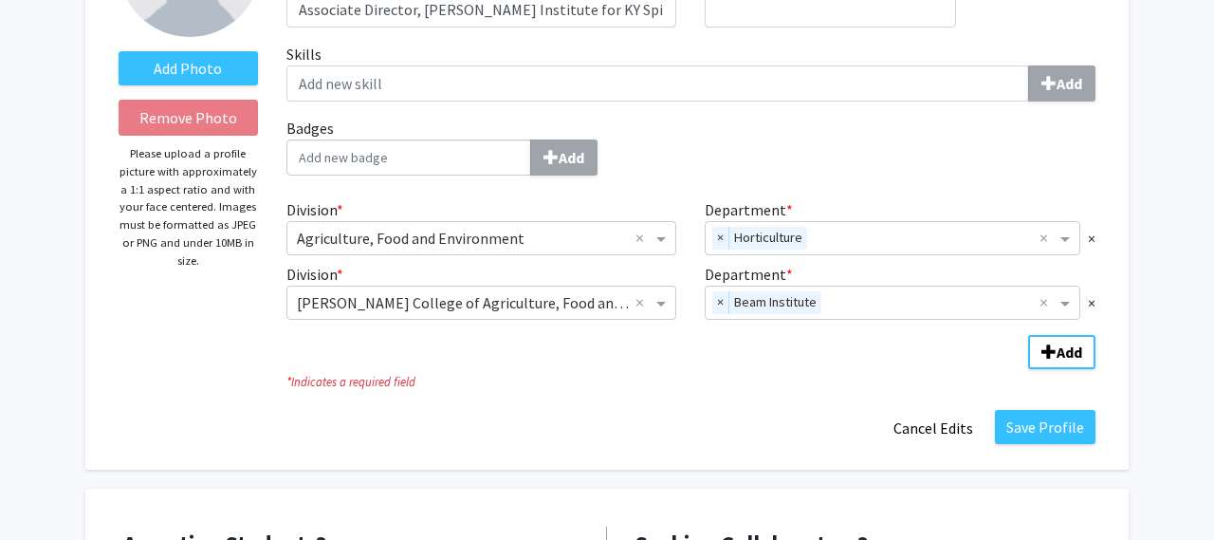
scroll to position [233, 0]
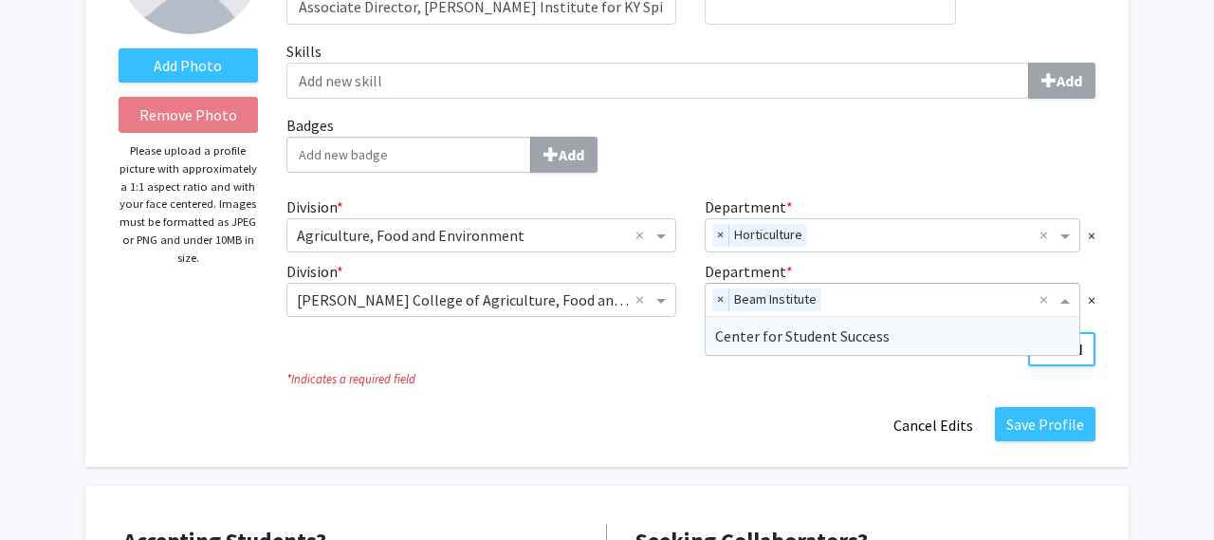
click at [1038, 296] on input "Department" at bounding box center [934, 300] width 211 height 23
click at [1038, 295] on input "Department" at bounding box center [934, 300] width 211 height 23
click at [960, 297] on input "Department" at bounding box center [885, 300] width 340 height 23
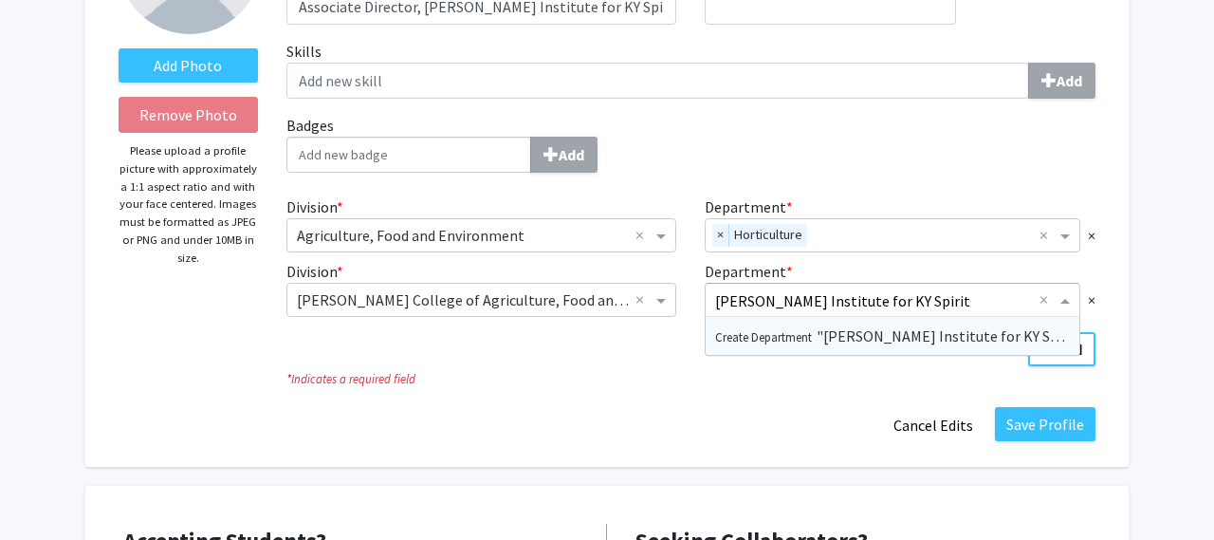
type input "James B. Beam Institute for KY Spirits"
click at [916, 338] on span "Create Department "James B. Beam Institute for KY Spirits"" at bounding box center [903, 335] width 377 height 19
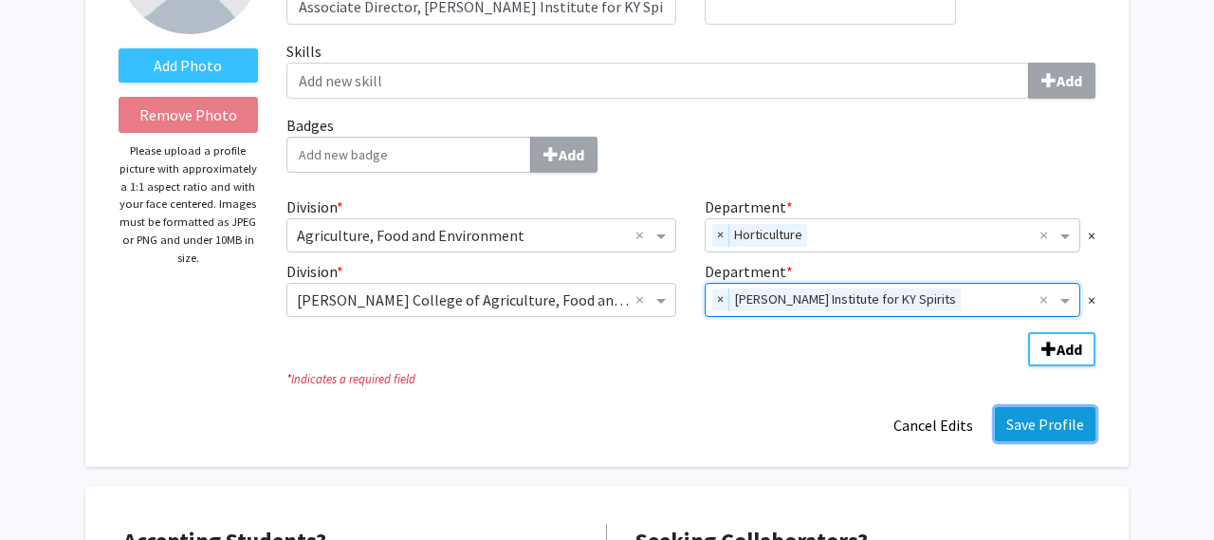
click at [1045, 419] on button "Save Profile" at bounding box center [1045, 424] width 101 height 34
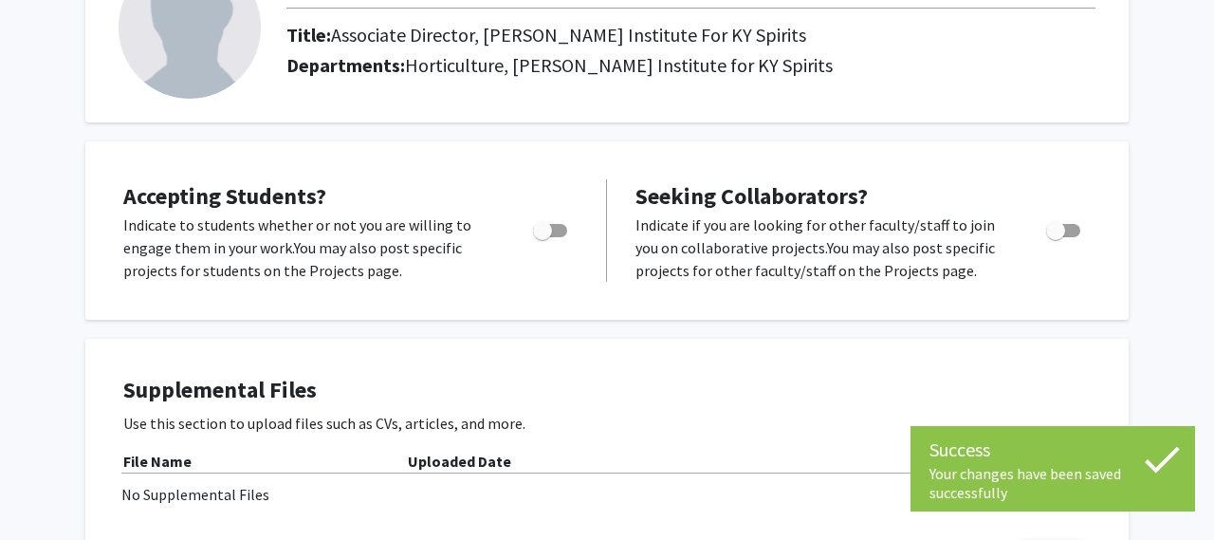
scroll to position [0, 0]
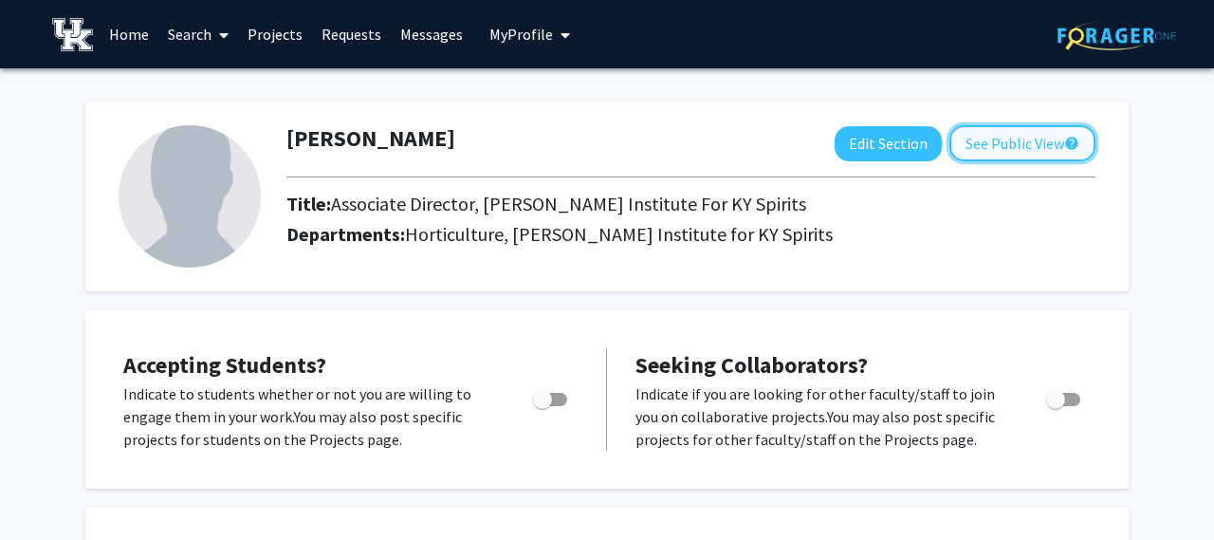
click at [997, 144] on button "See Public View help" at bounding box center [1022, 143] width 146 height 36
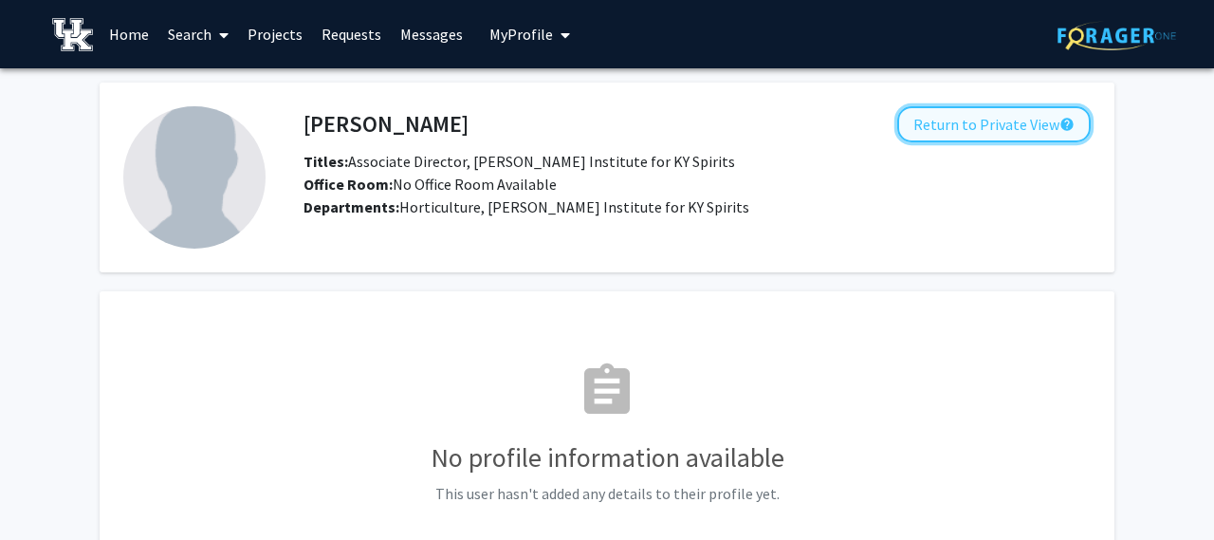
click at [980, 129] on button "Return to Private View help" at bounding box center [993, 124] width 193 height 36
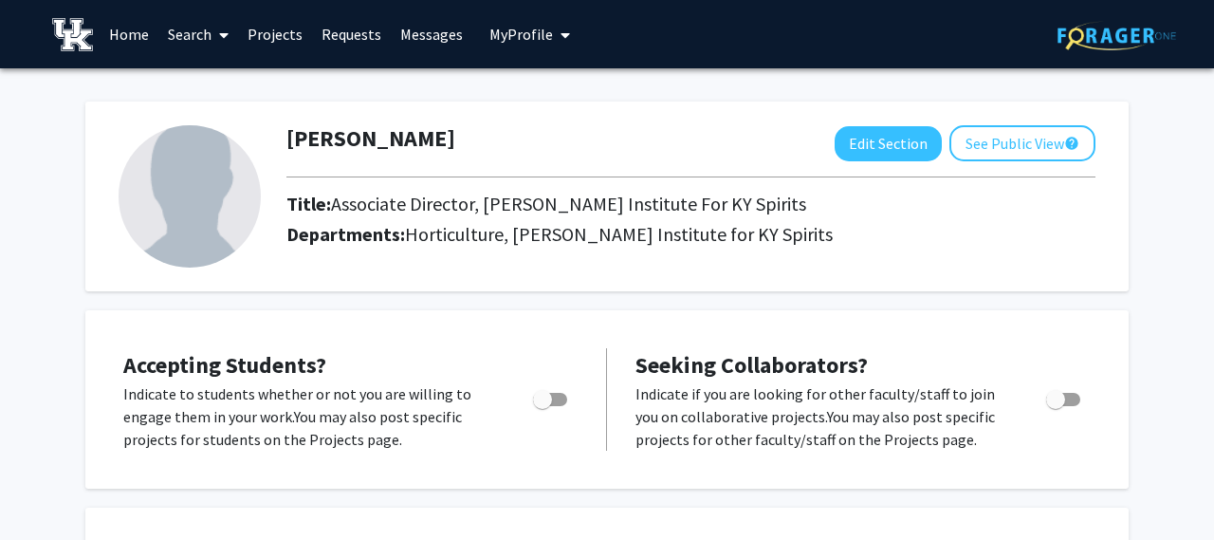
click at [118, 36] on link "Home" at bounding box center [129, 34] width 59 height 66
